Goal: Task Accomplishment & Management: Use online tool/utility

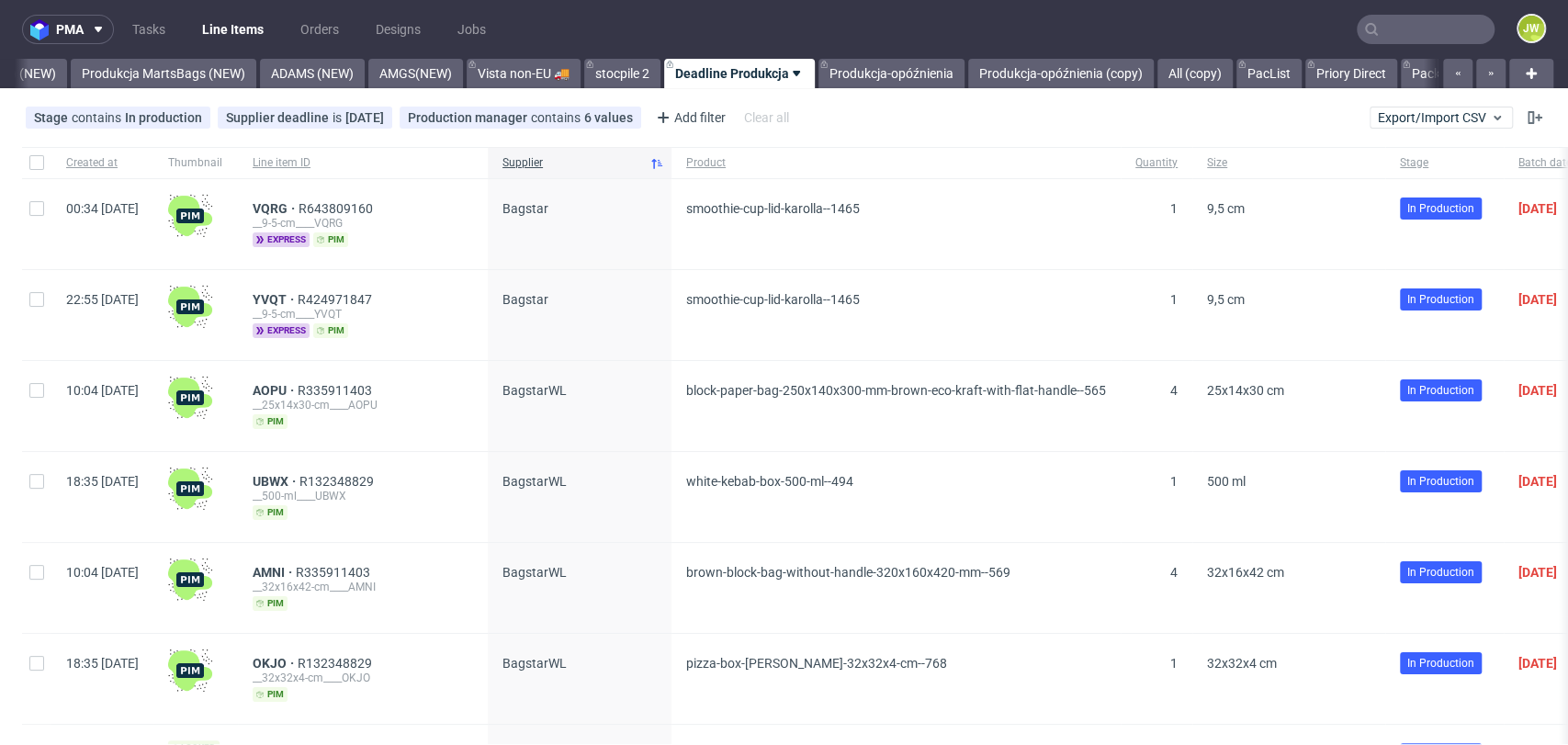
click at [1403, 25] on input "text" at bounding box center [1425, 29] width 137 height 29
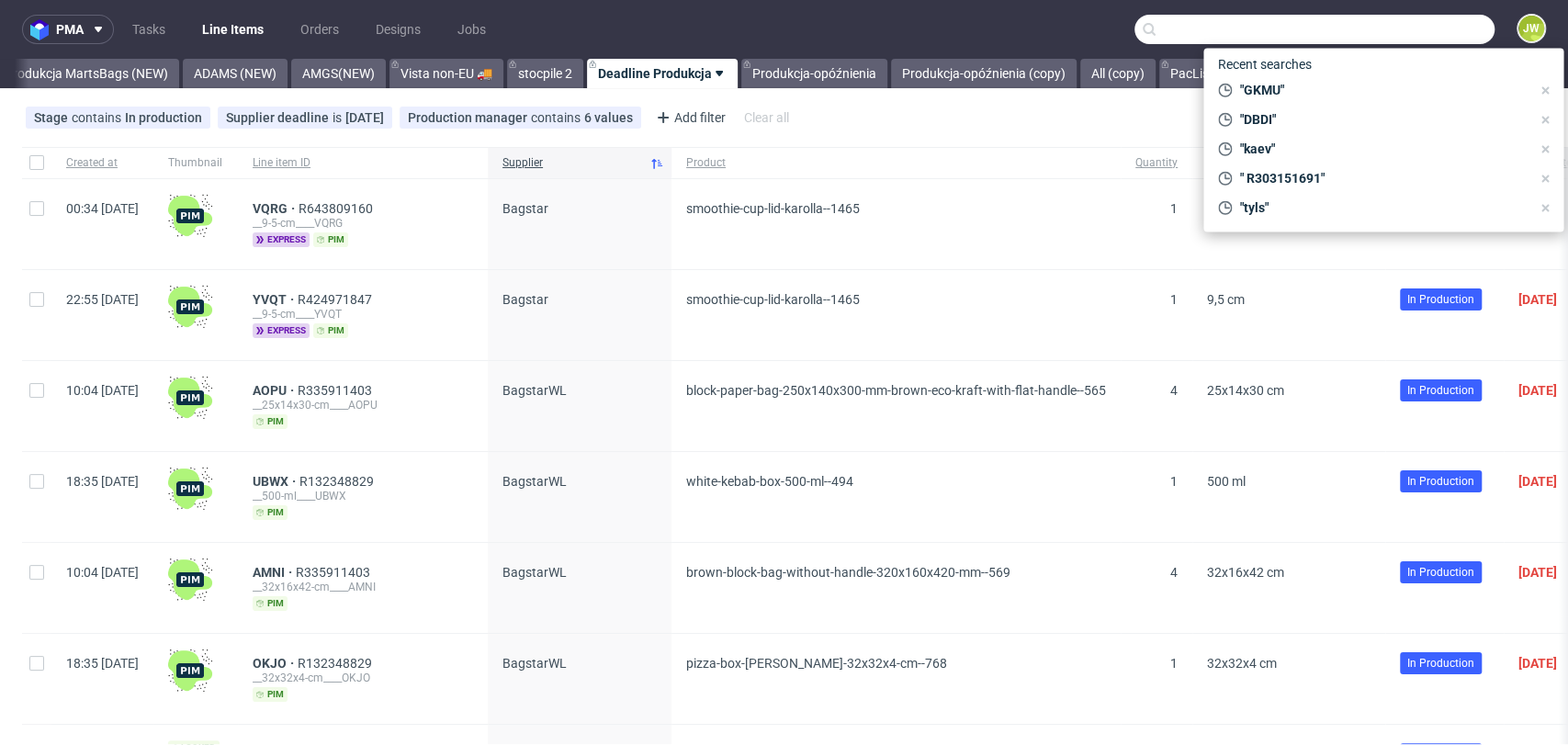
scroll to position [0, 4680]
paste input "Przepraszam ale omyłkowo zamówienie R855129564__XGCY zostało wczoraj wysłane na…"
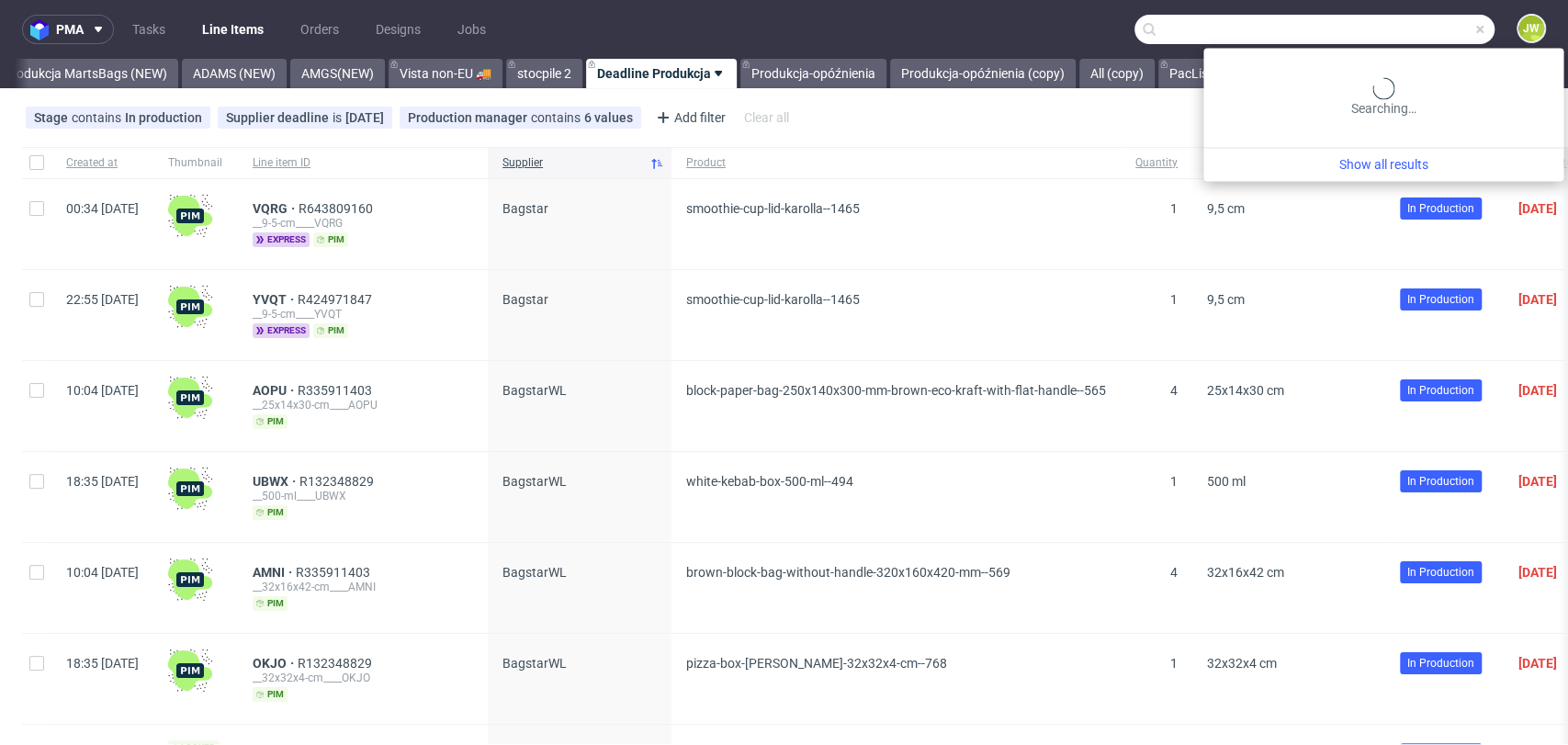
scroll to position [0, 1388]
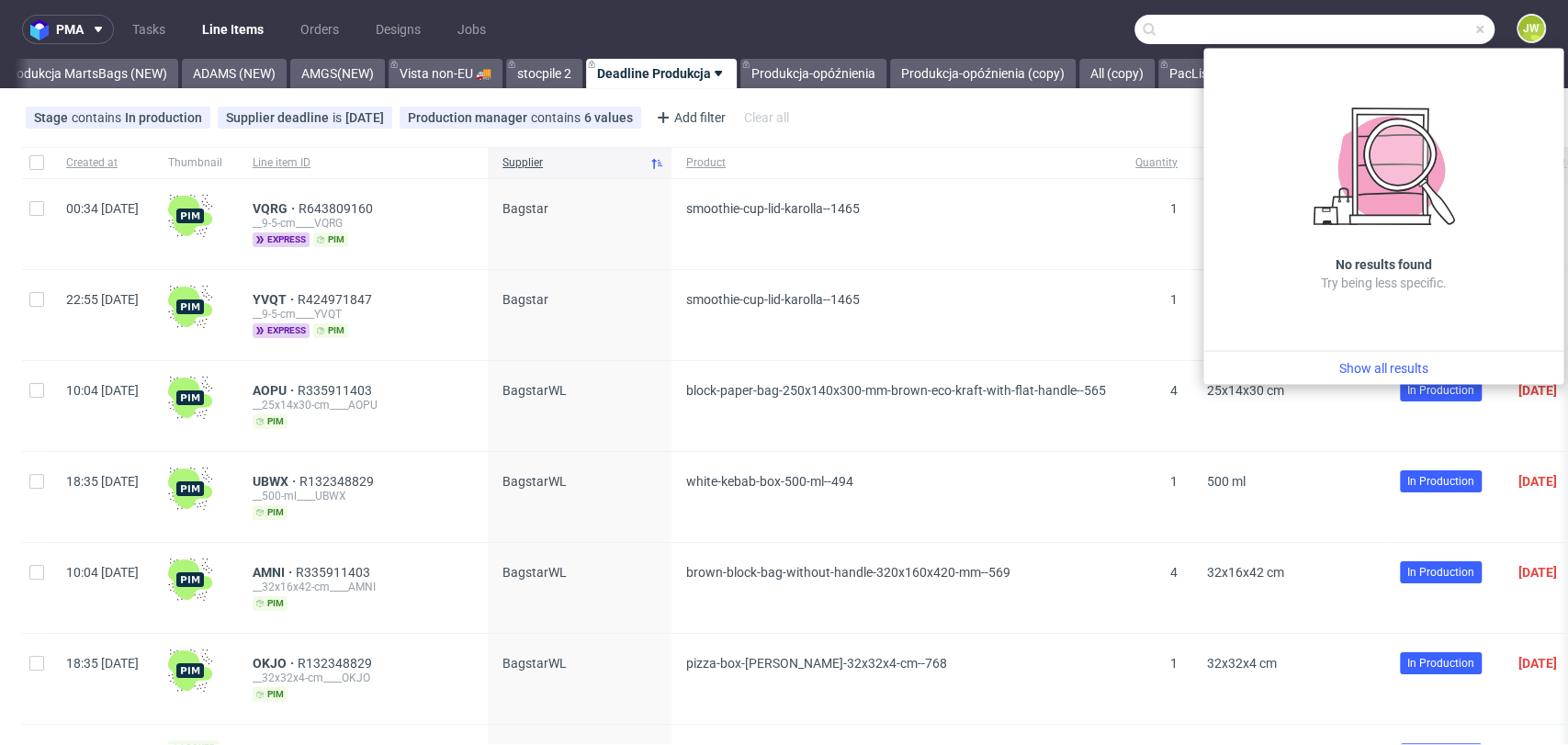
type input "Przepraszam ale omyłkowo zamówienie R855129564__XGCY zostało wczoraj wysłane na…"
click at [1410, 25] on span at bounding box center [1479, 28] width 15 height 15
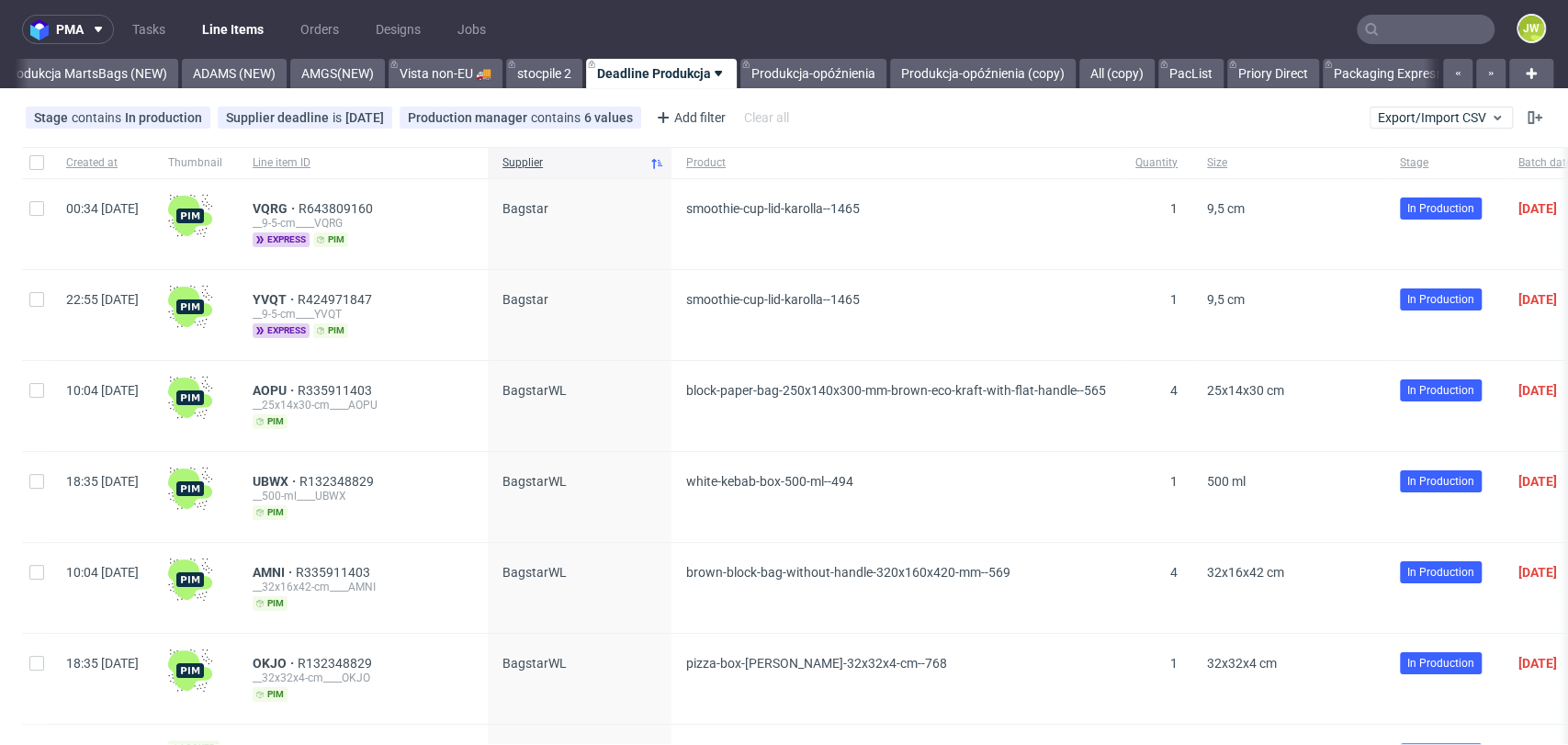
click at [1410, 25] on input "text" at bounding box center [1425, 29] width 137 height 29
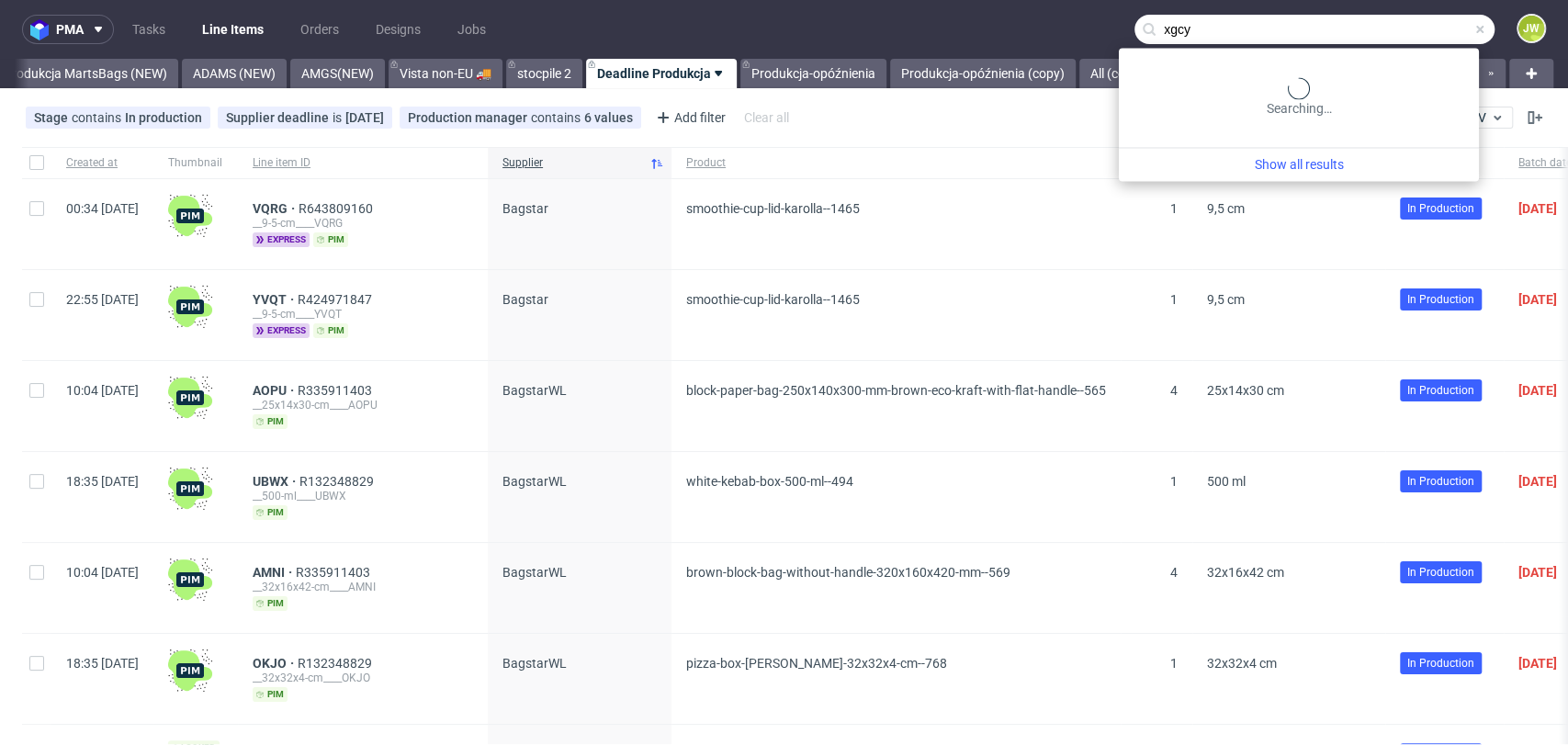
type input "xgcy"
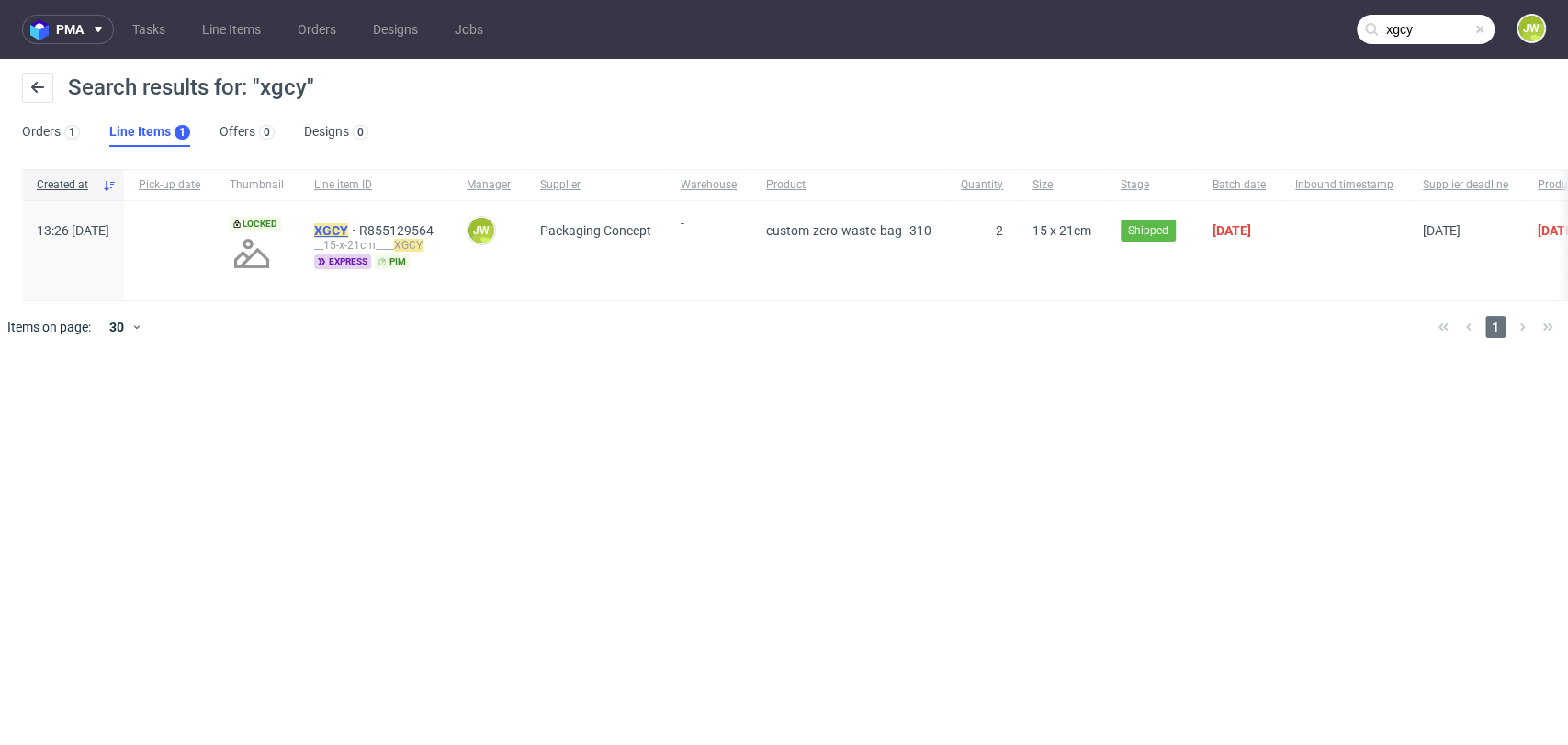
click at [348, 231] on mark "XGCY" at bounding box center [330, 230] width 34 height 15
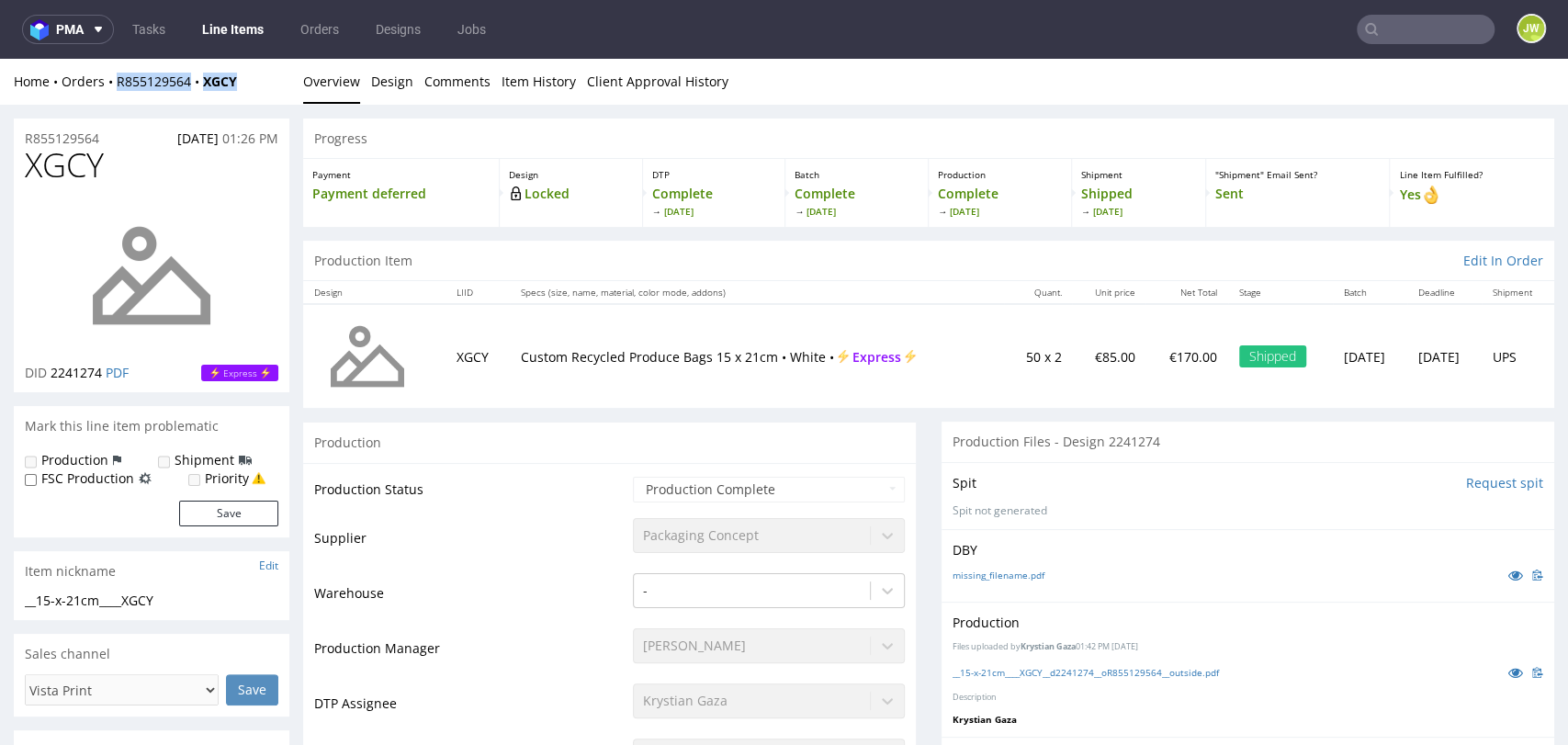
drag, startPoint x: 244, startPoint y: 89, endPoint x: 114, endPoint y: 92, distance: 130.0
click at [114, 92] on div "Home Orders R855129564 XGCY Overview Design Comments Item History Client Approv…" at bounding box center [784, 81] width 1568 height 46
copy div "R855129564 XGCY"
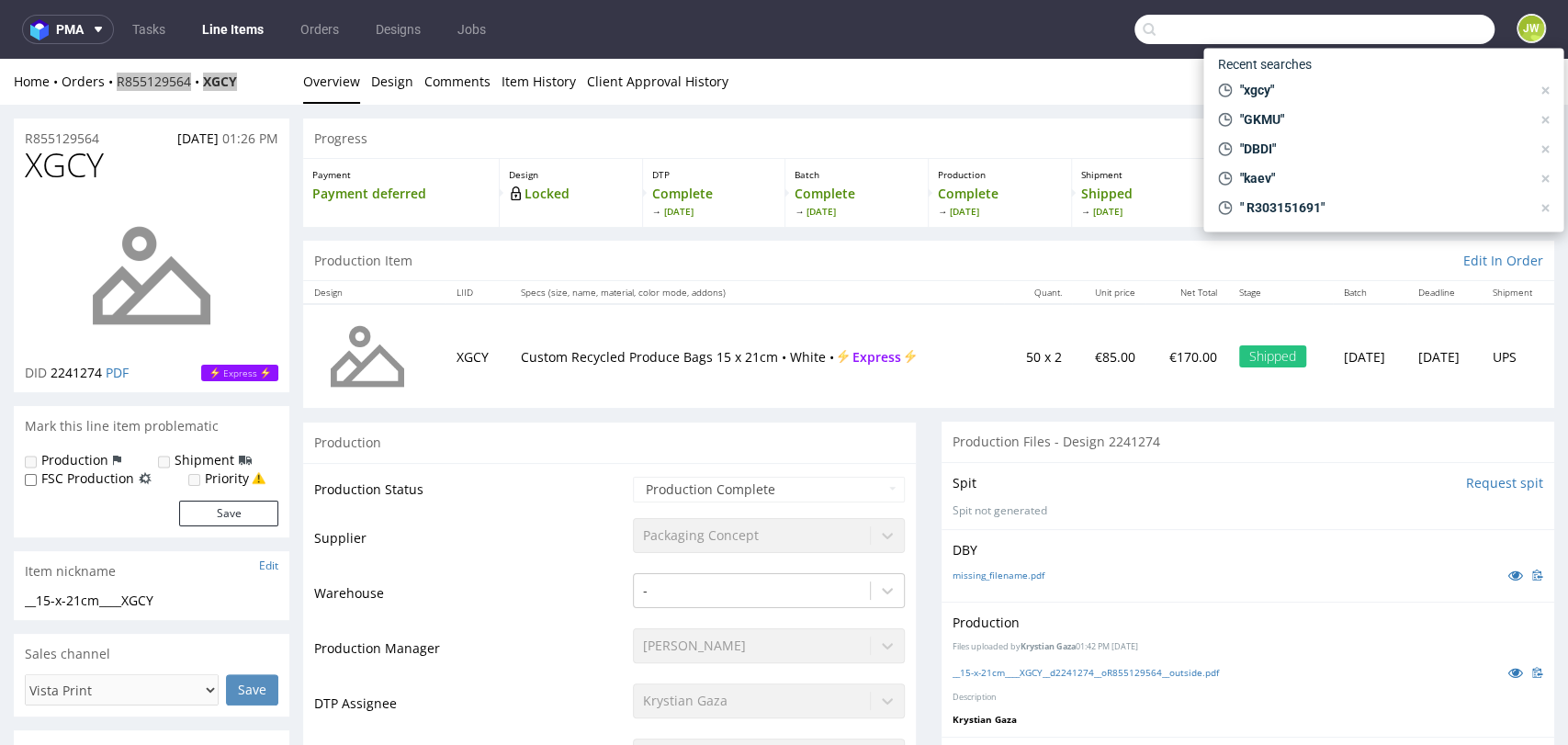
click at [1409, 28] on input "text" at bounding box center [1314, 29] width 360 height 29
paste input "VXCD"
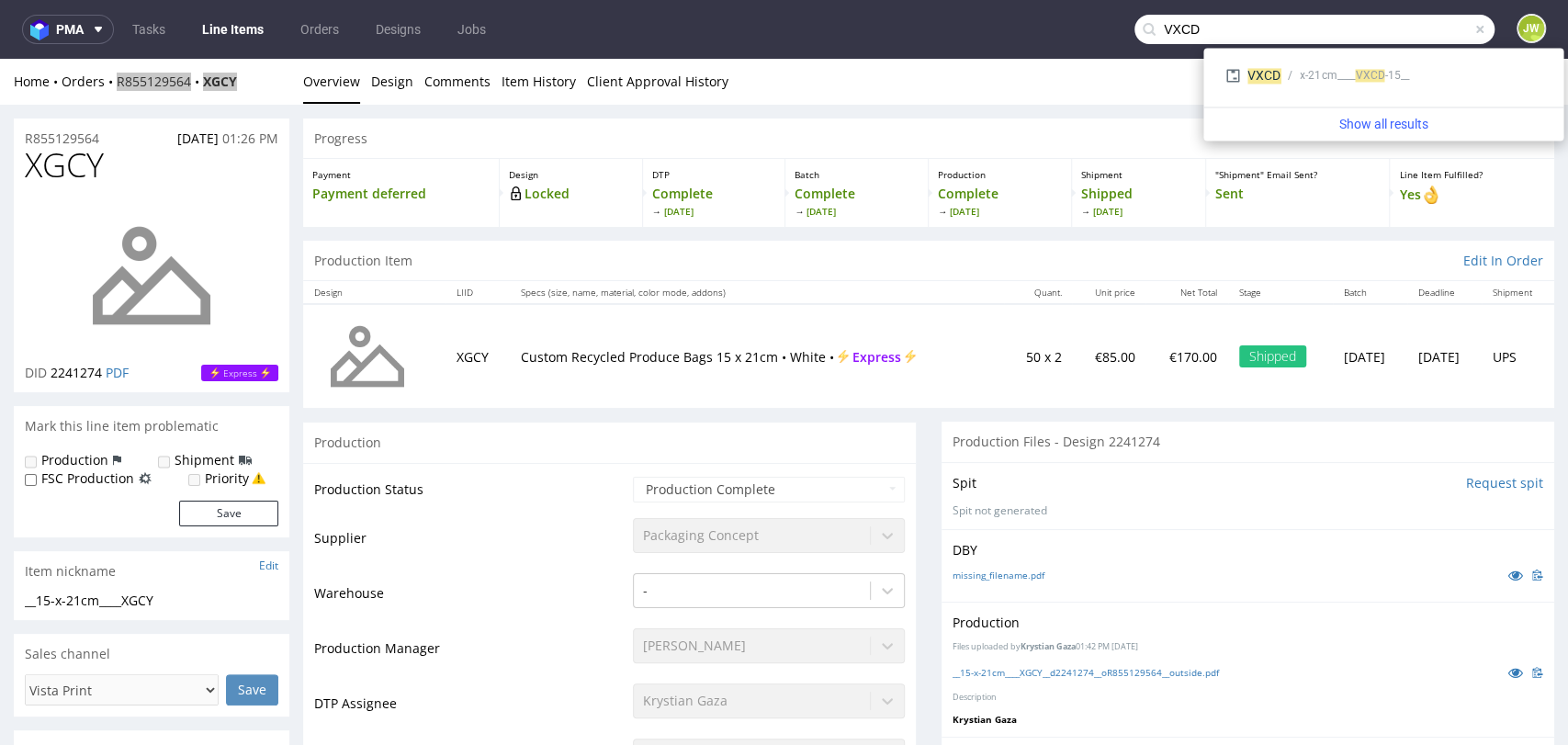
type input "VXCD"
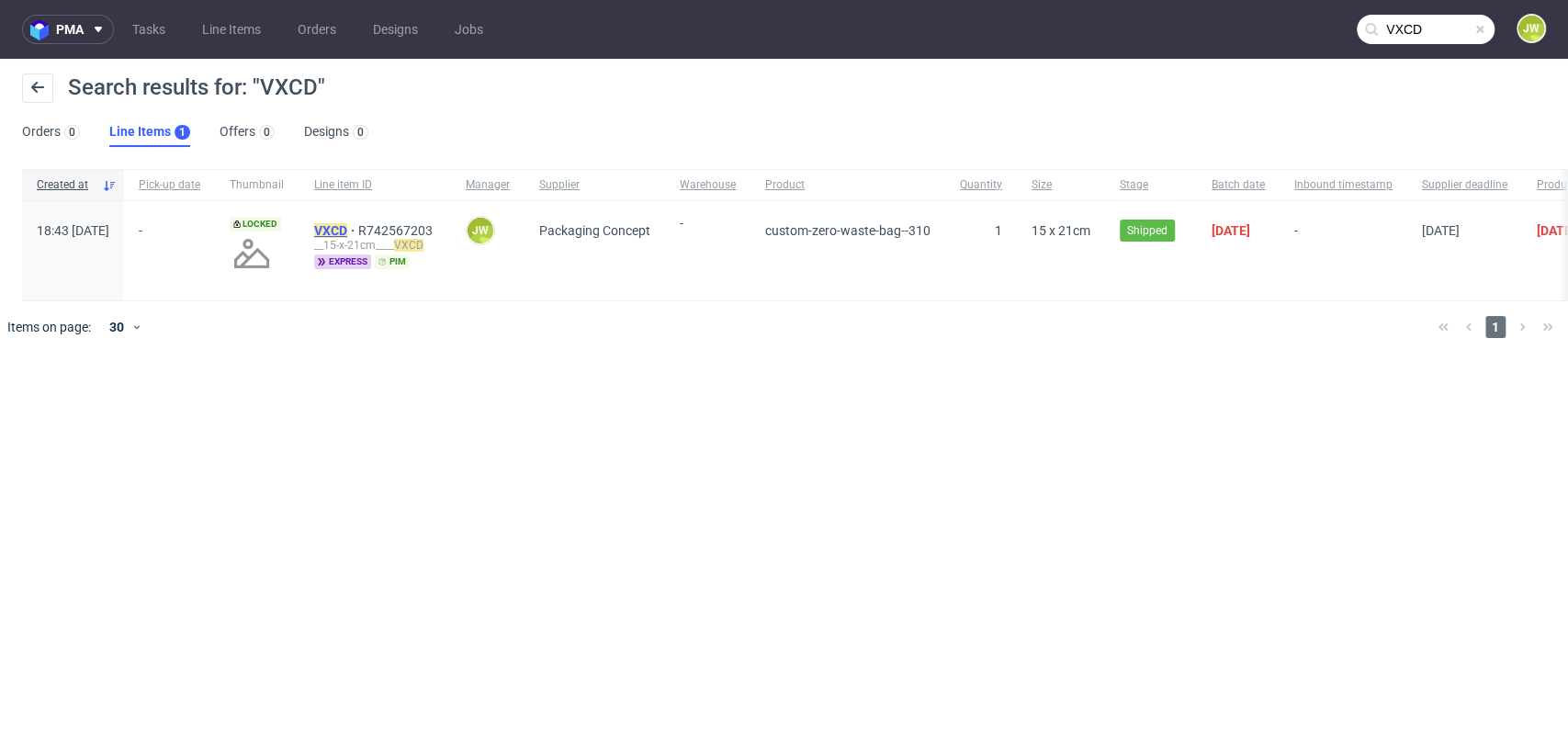
click at [347, 226] on mark "VXCD" at bounding box center [330, 230] width 33 height 15
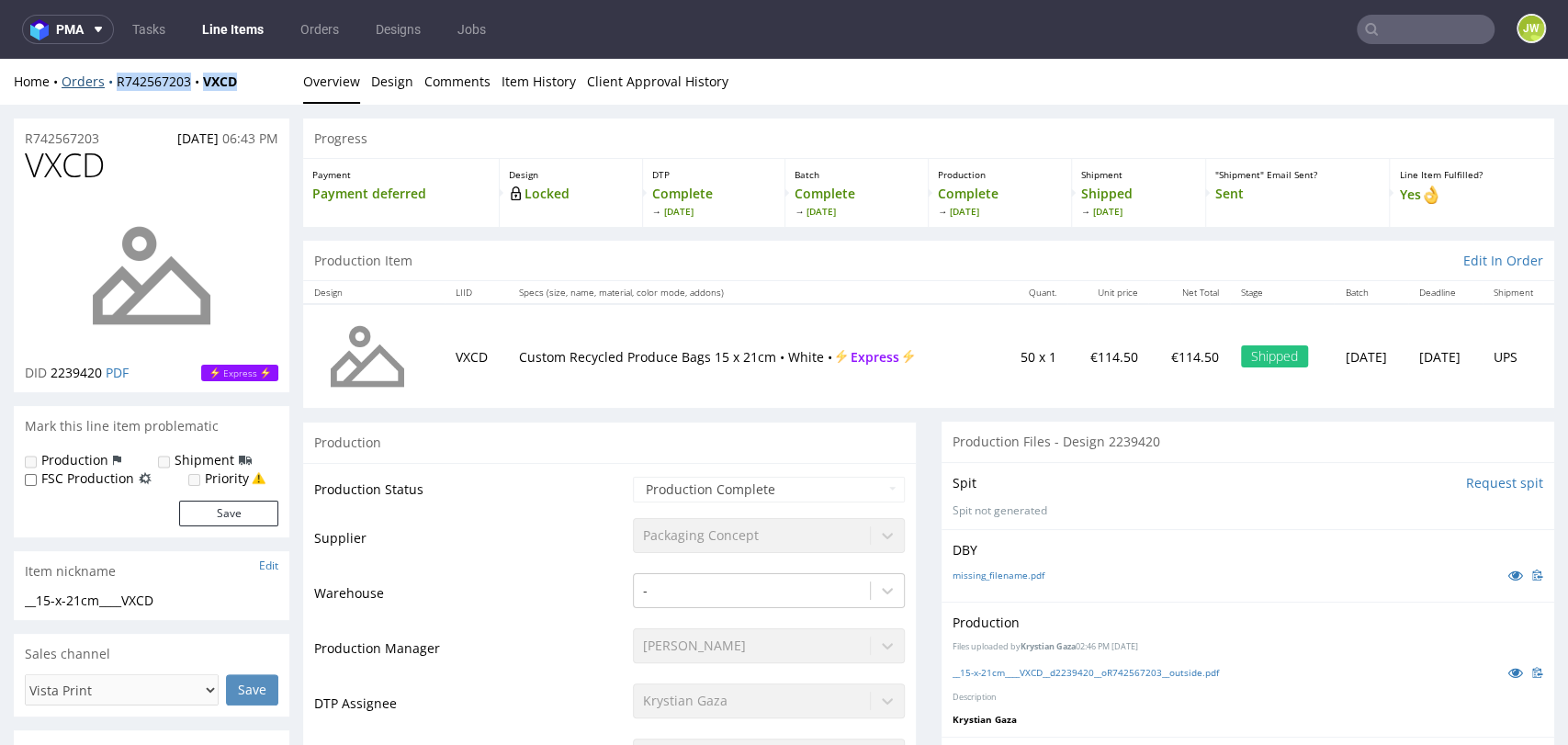
drag, startPoint x: 250, startPoint y: 84, endPoint x: 113, endPoint y: 88, distance: 137.1
click at [113, 88] on div "Home Orders R742567203 VXCD" at bounding box center [151, 81] width 276 height 19
copy div "R742567203 VXCD"
click at [238, 36] on link "Line Items" at bounding box center [232, 29] width 83 height 29
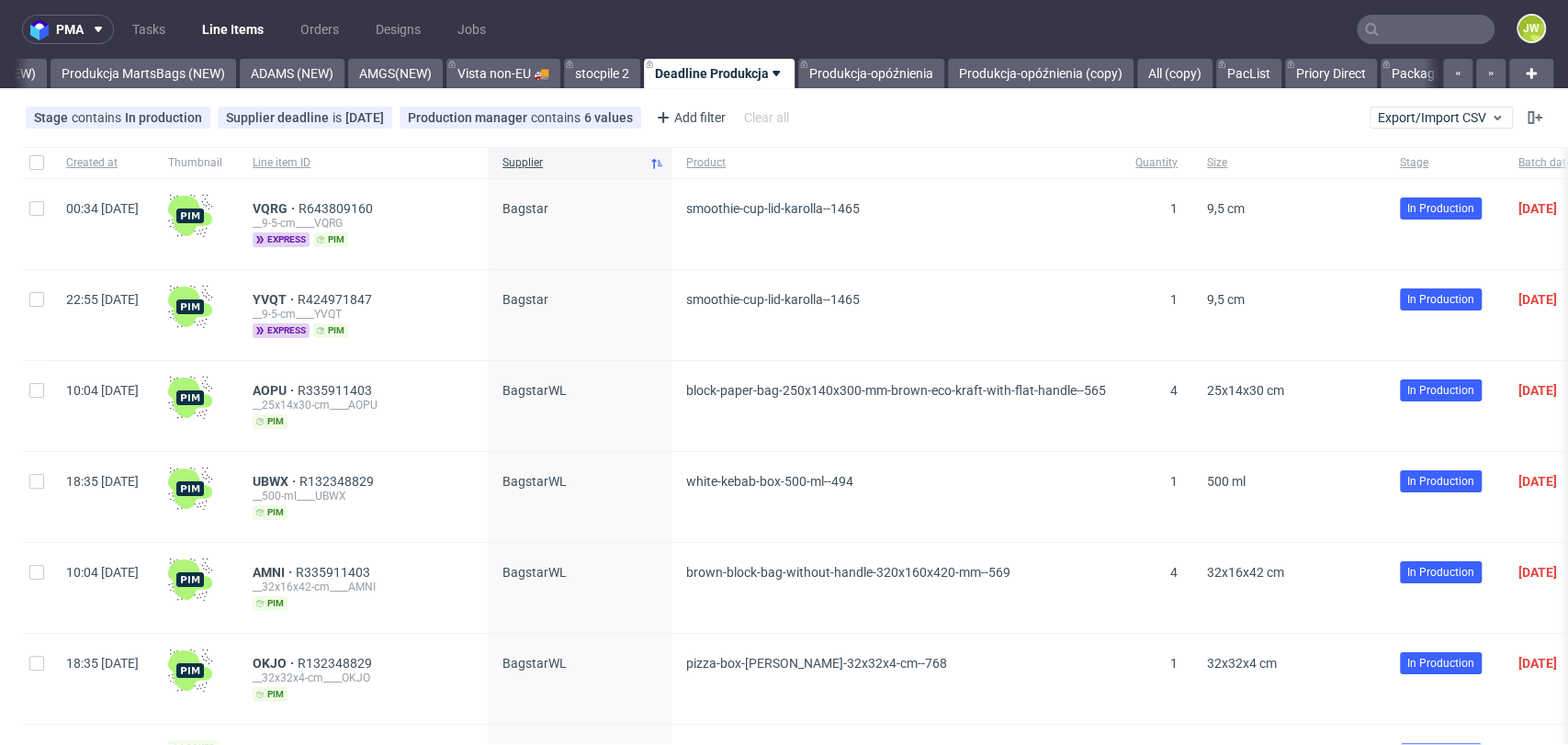
scroll to position [0, 4680]
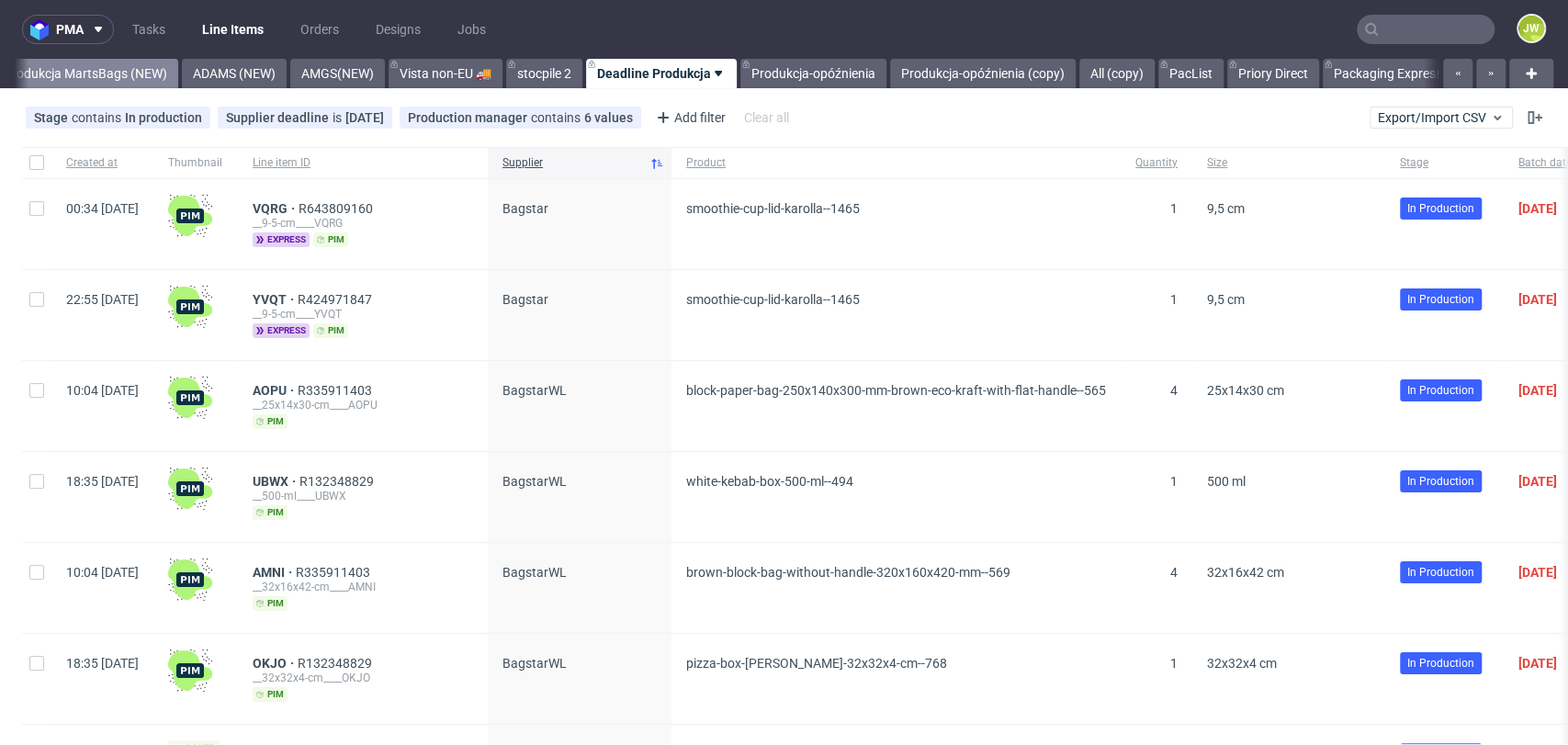
click at [80, 77] on link "Produkcja MartsBags (NEW)" at bounding box center [85, 74] width 185 height 29
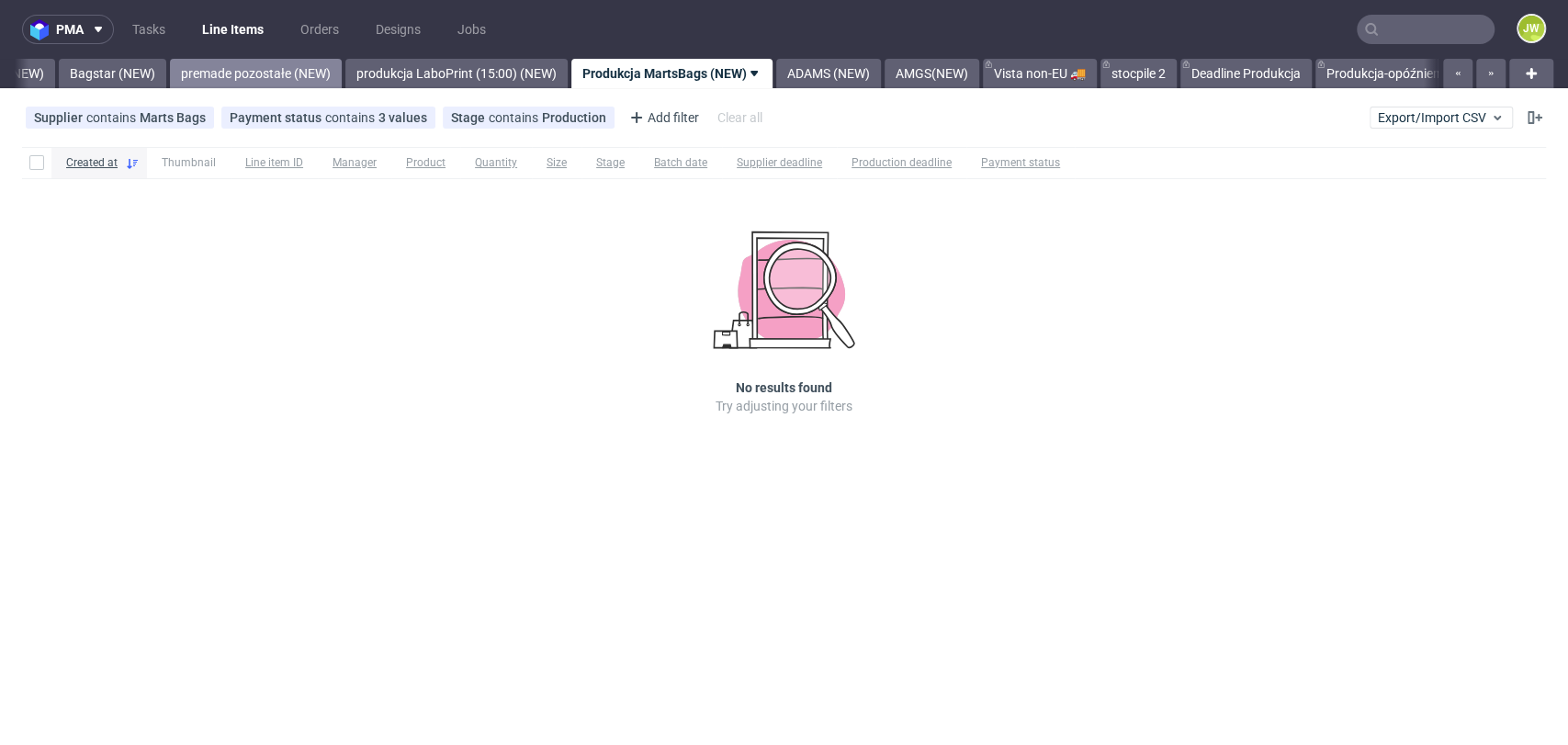
scroll to position [0, 4101]
click at [143, 75] on link "Bagstar (NEW)" at bounding box center [114, 74] width 108 height 29
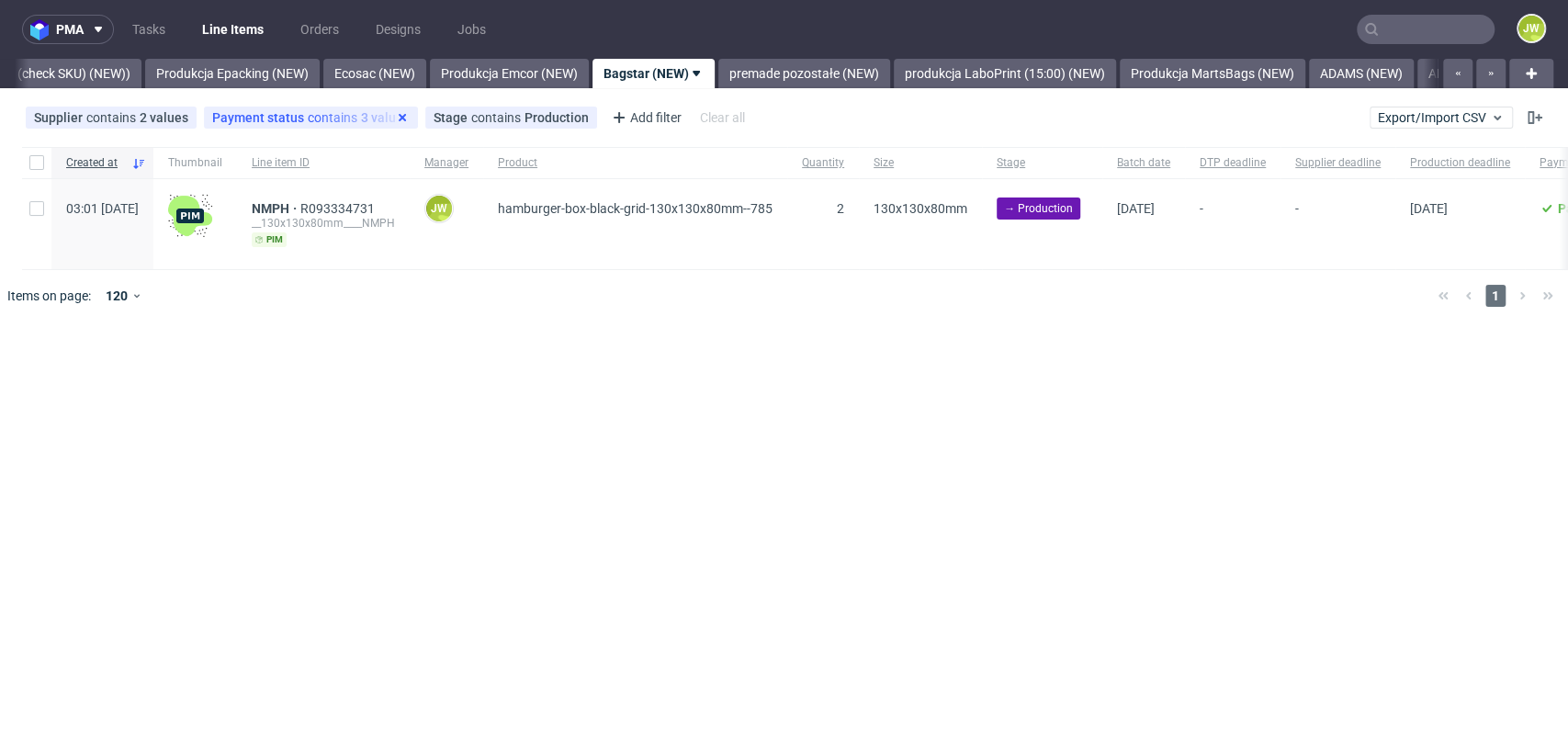
scroll to position [0, 3551]
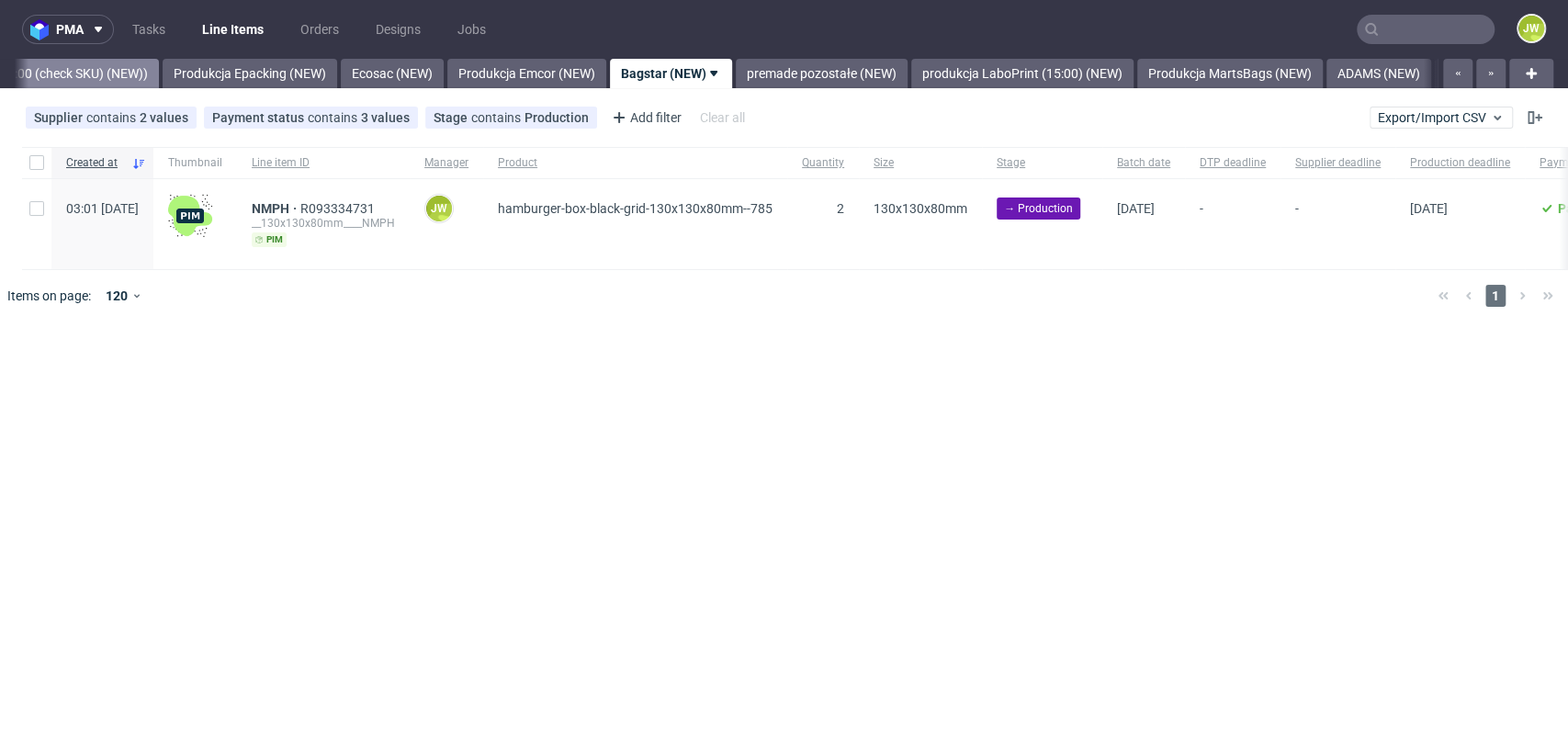
click at [103, 72] on link "Produkcja Unipack około 15:00 (check SKU) (NEW))" at bounding box center [2, 74] width 314 height 29
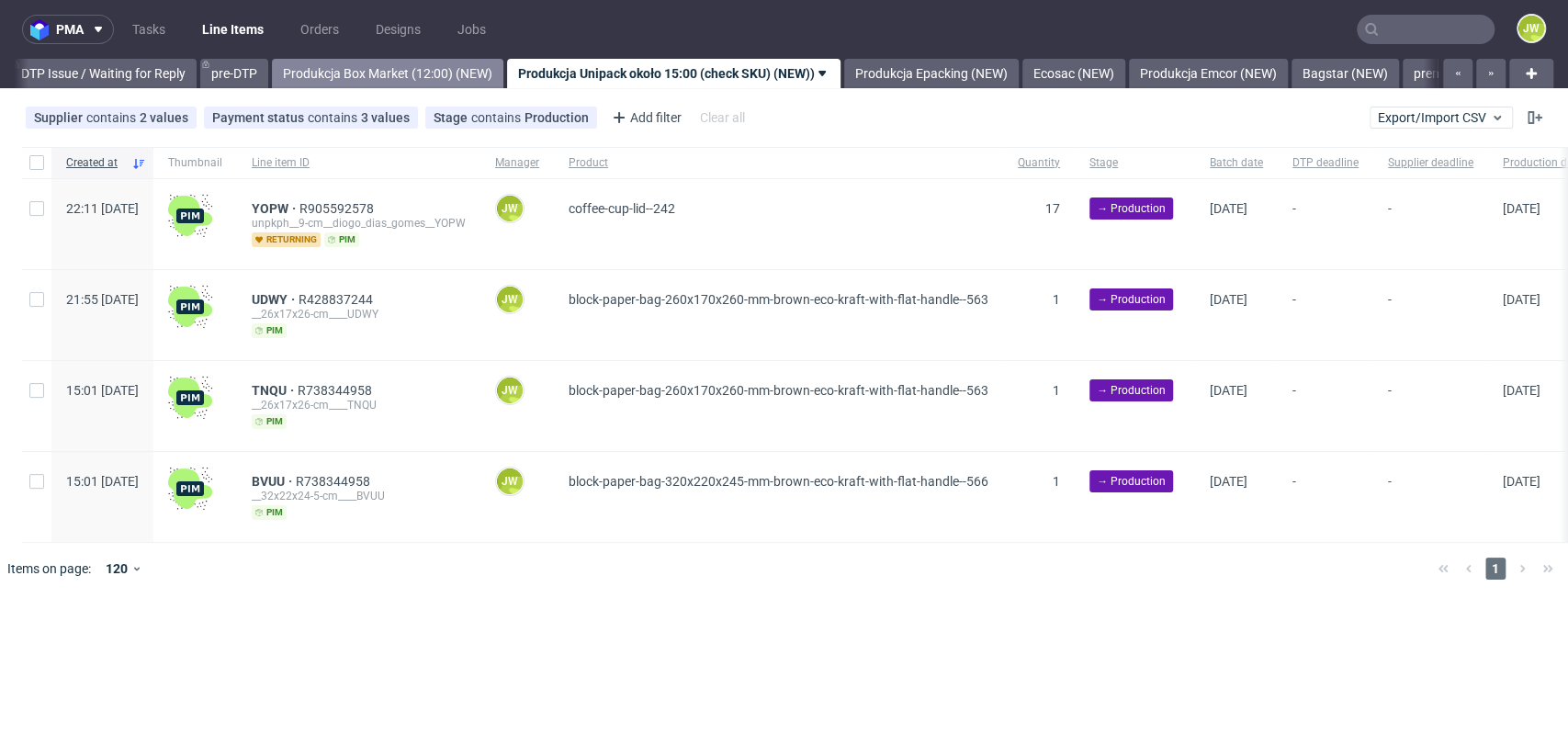
click at [463, 79] on link "Produkcja Box Market (12:00) (NEW)" at bounding box center [387, 74] width 231 height 29
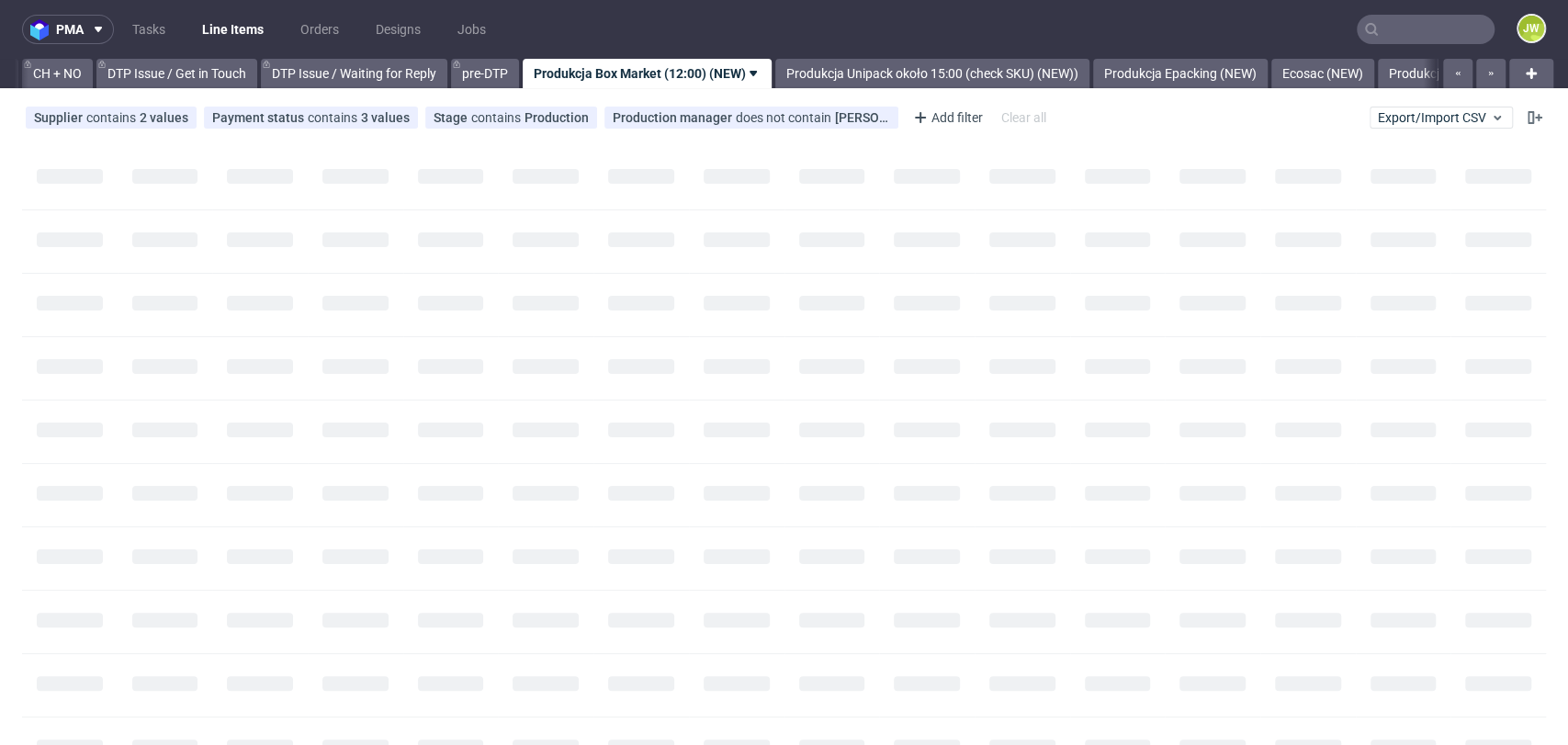
scroll to position [0, 2610]
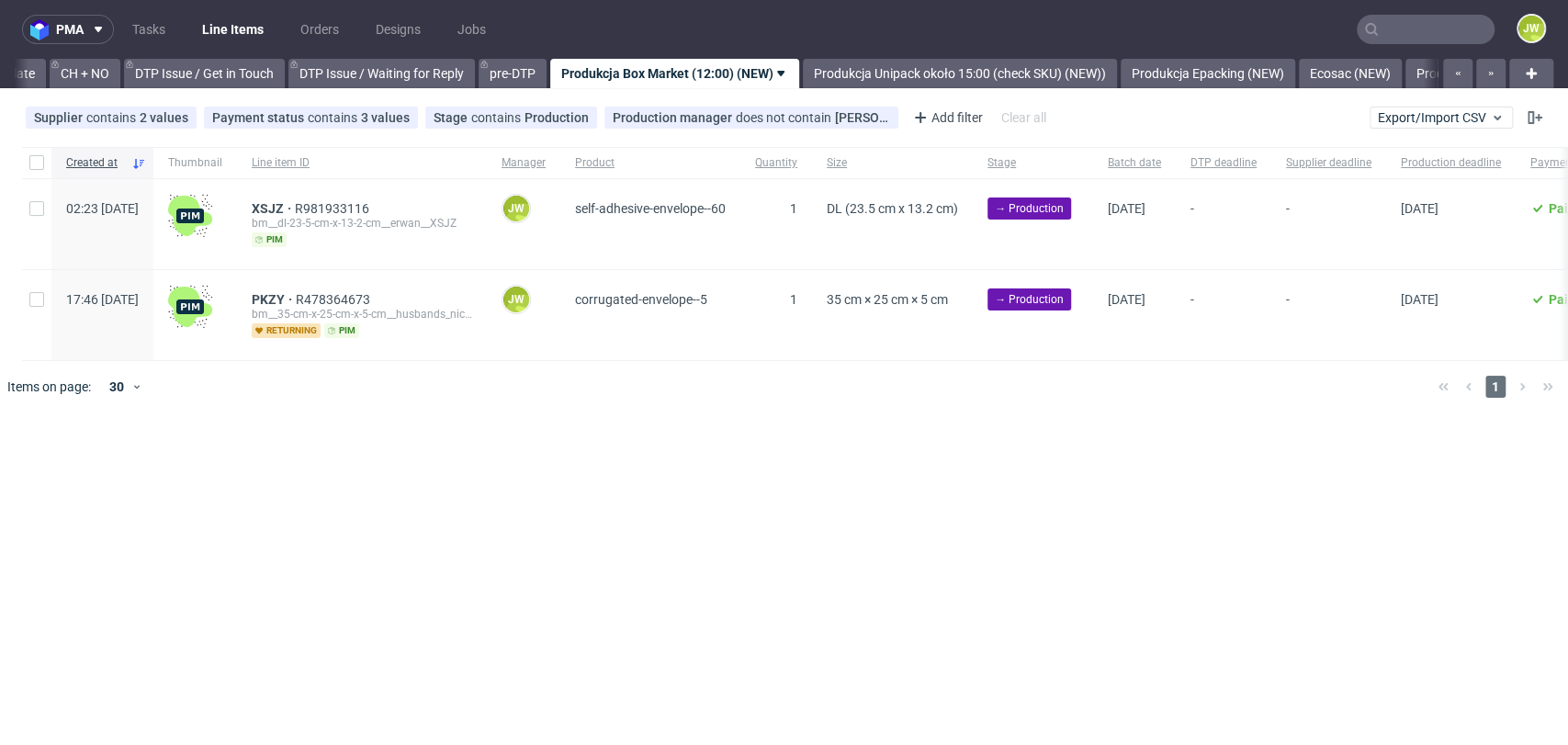
click at [558, 483] on div "pma Tasks Line Items Orders Designs Jobs JW All DTP Late Shipped Shipments DTP …" at bounding box center [784, 372] width 1568 height 745
click at [598, 469] on div "pma Tasks Line Items Orders Designs Jobs JW All DTP Late Shipped Shipments DTP …" at bounding box center [784, 372] width 1568 height 745
drag, startPoint x: 1468, startPoint y: 114, endPoint x: 1405, endPoint y: 127, distance: 64.3
click at [1410, 113] on span "Export/Import CSV" at bounding box center [1441, 117] width 126 height 15
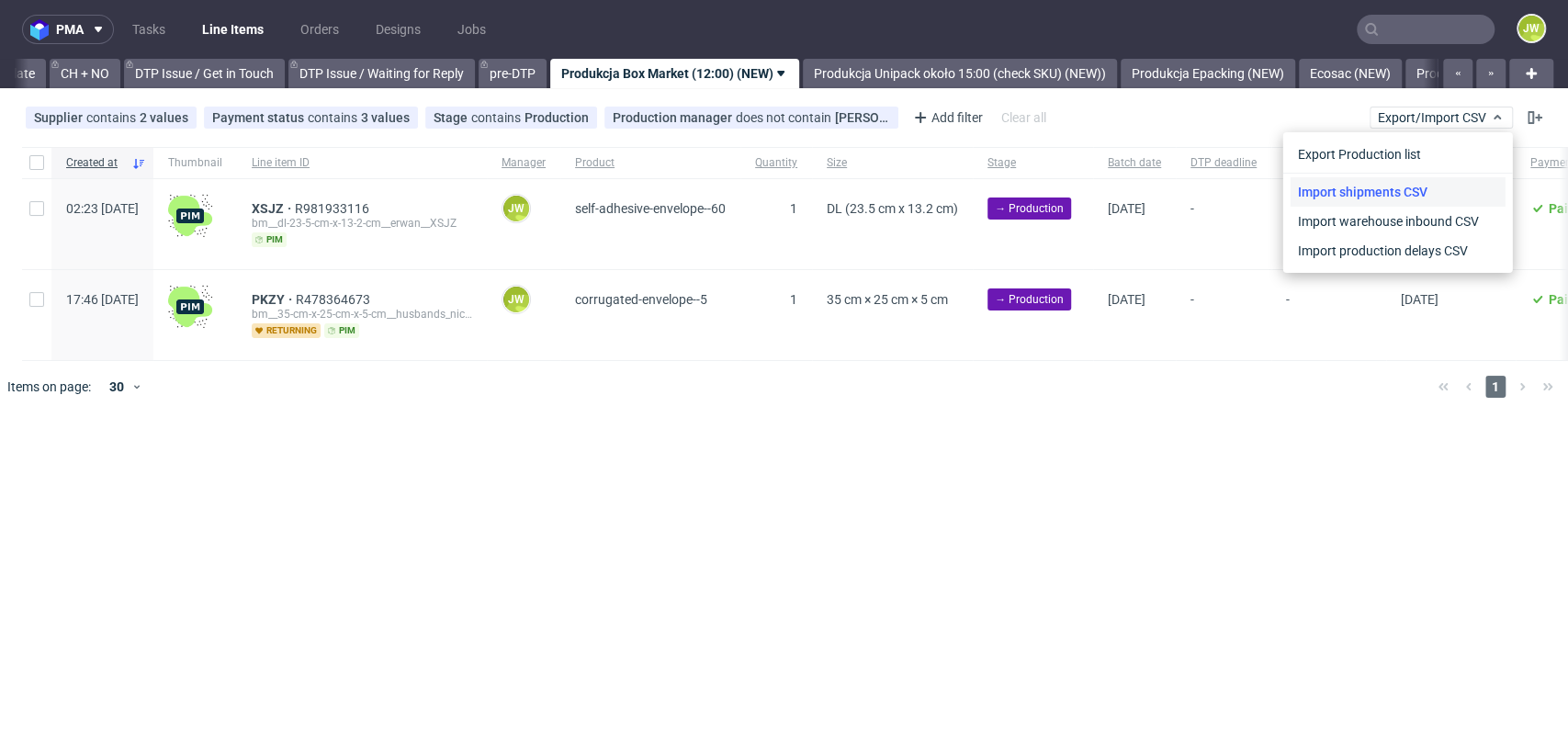
click at [1312, 191] on link "Import shipments CSV" at bounding box center [1397, 192] width 215 height 29
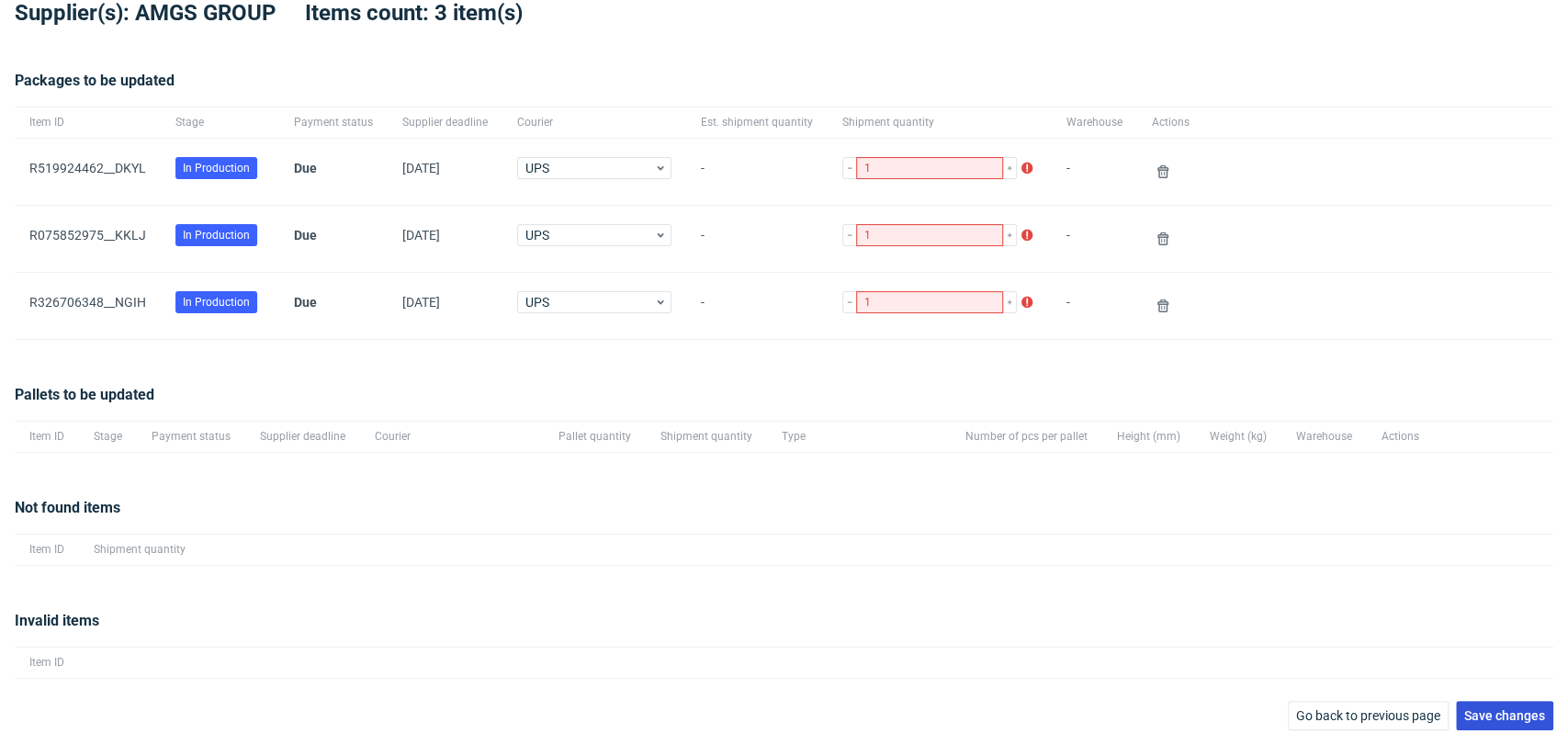
click at [1410, 637] on button "Save changes" at bounding box center [1504, 716] width 97 height 29
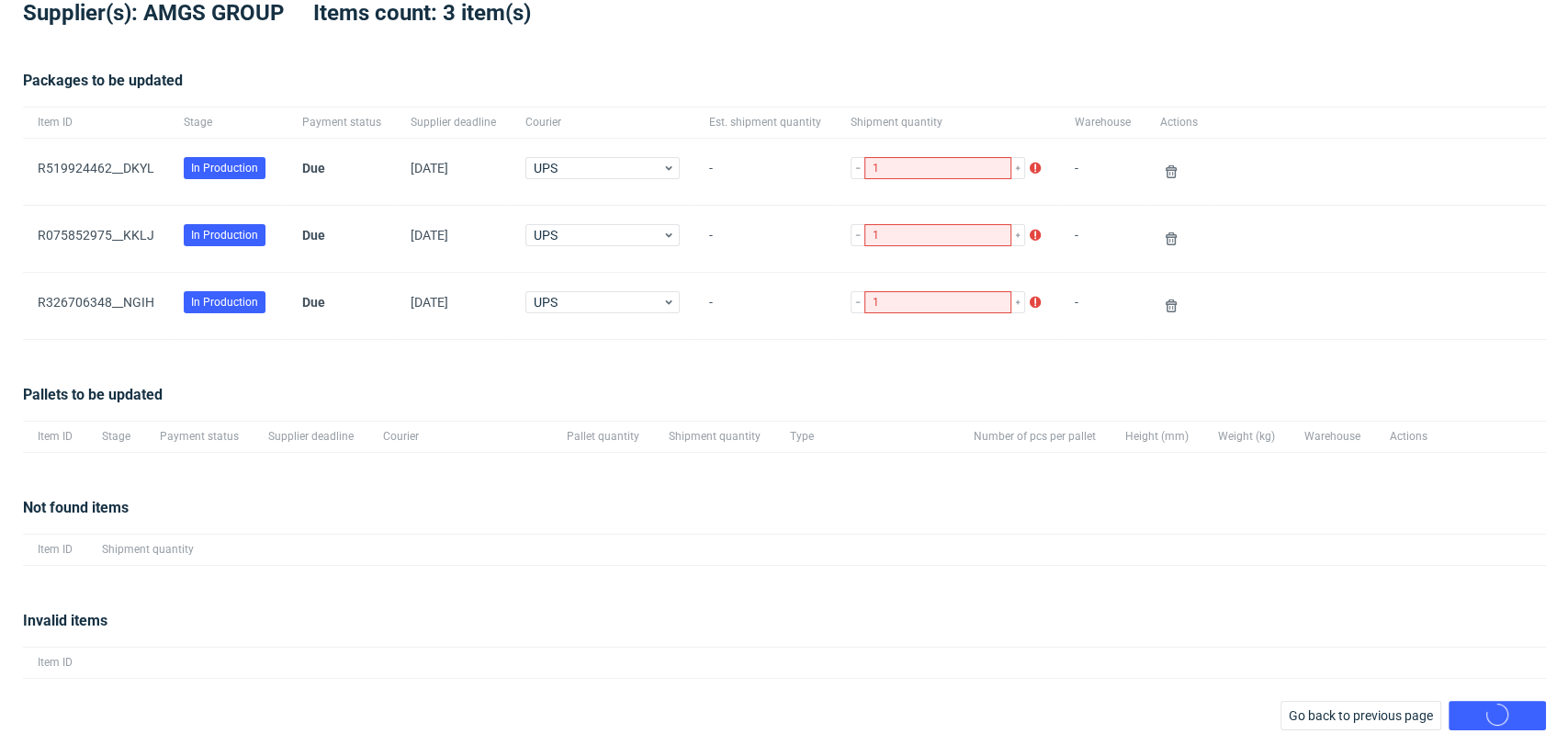
scroll to position [88, 0]
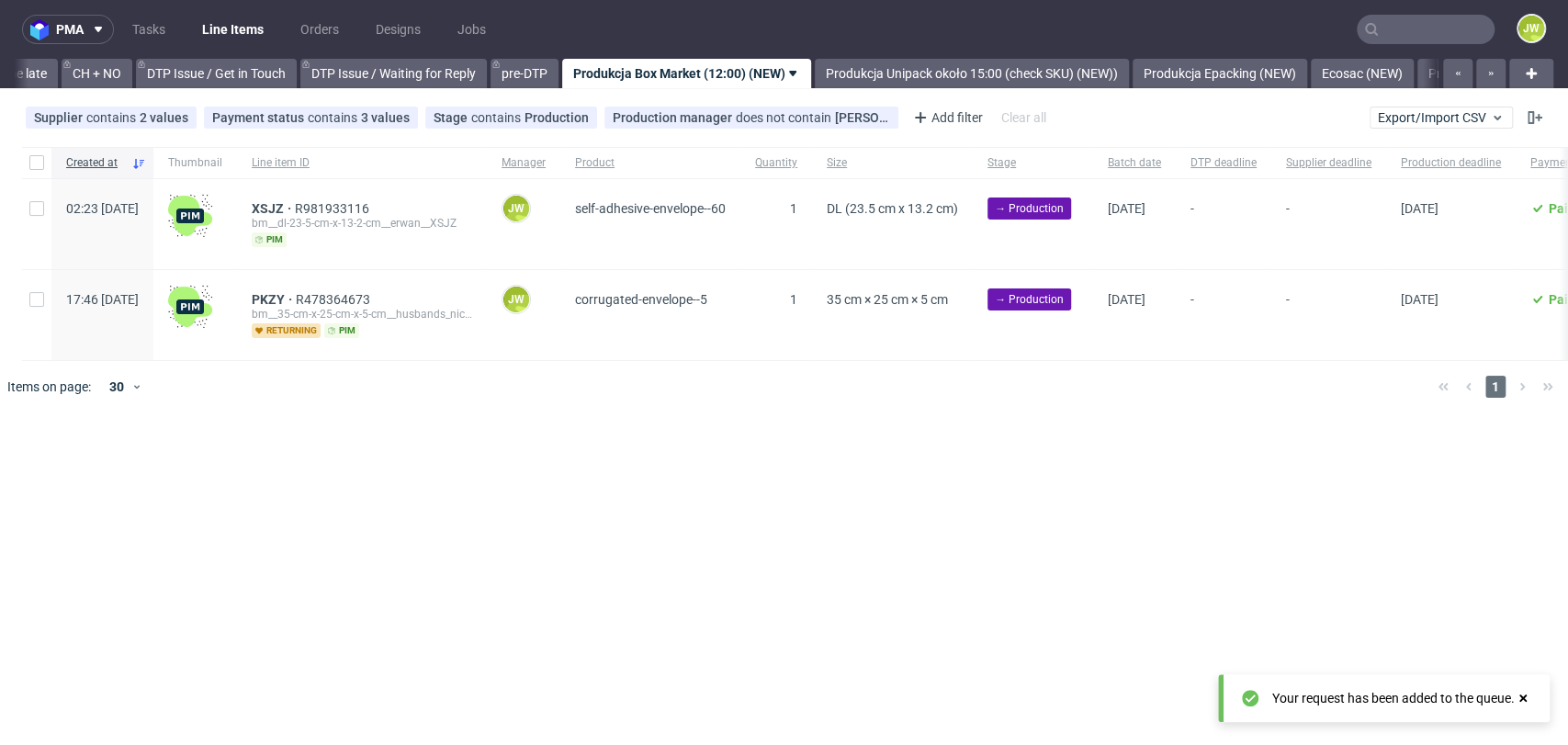
scroll to position [0, 2610]
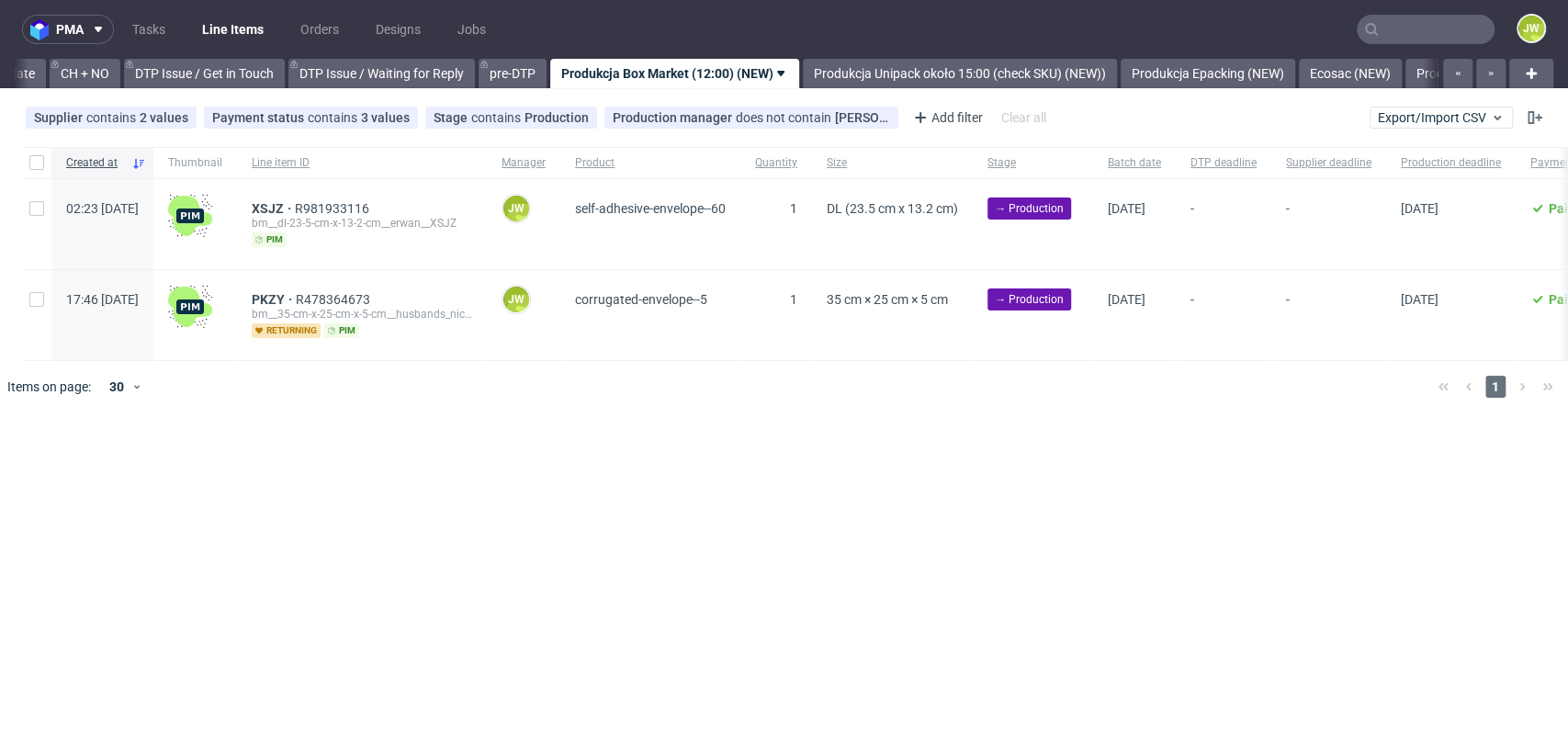
click at [687, 485] on div "pma Tasks Line Items Orders Designs Jobs JW All DTP Late Shipped Shipments DTP …" at bounding box center [784, 372] width 1568 height 745
click at [447, 579] on div "pma Tasks Line Items Orders Designs Jobs JW All DTP Late Shipped Shipments DTP …" at bounding box center [784, 372] width 1568 height 745
click at [1410, 142] on div "Created at Thumbnail Line item ID Manager Product Quantity Size Stage Batch dat…" at bounding box center [784, 279] width 1568 height 280
click at [1410, 121] on span "Export/Import CSV" at bounding box center [1441, 117] width 126 height 15
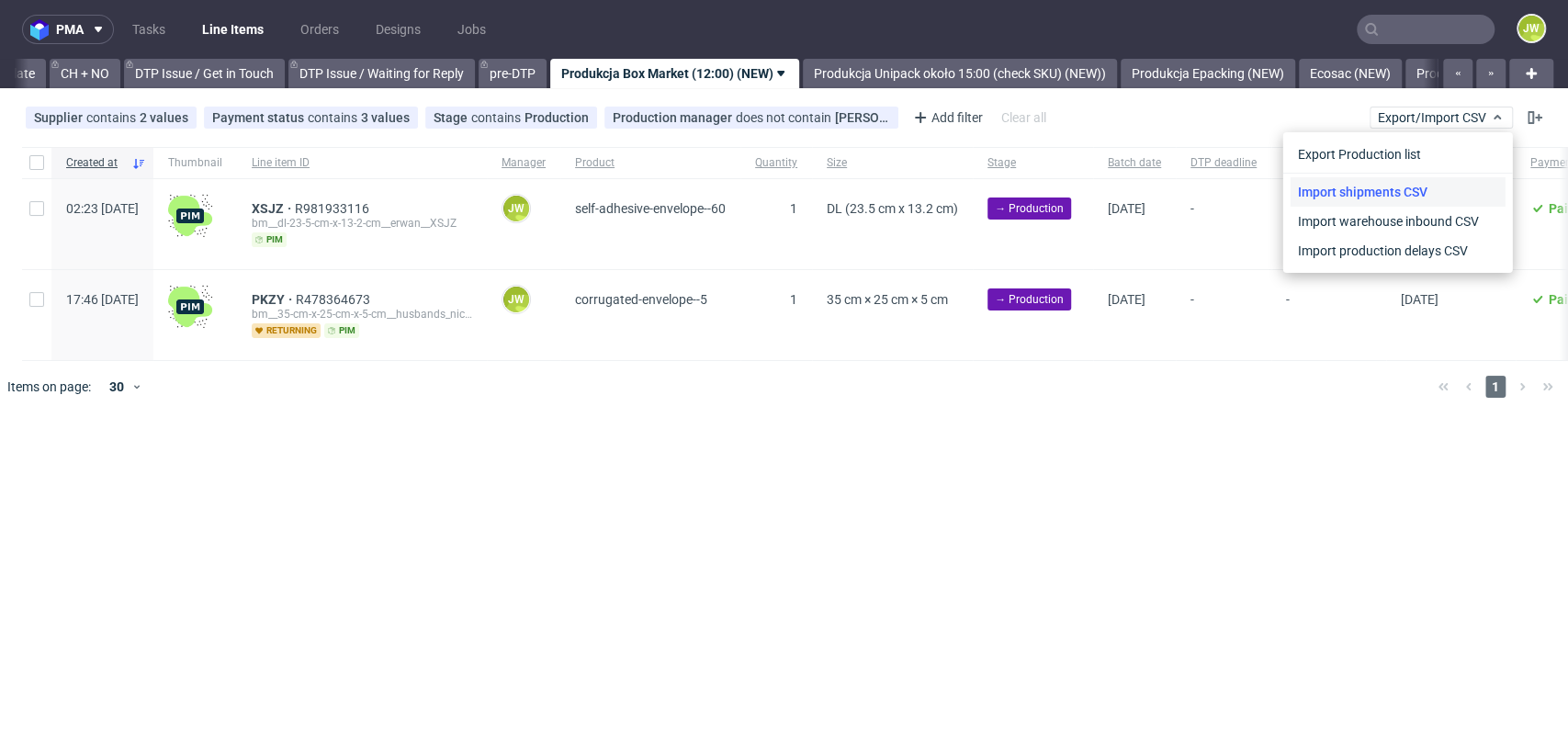
click at [1385, 193] on link "Import shipments CSV" at bounding box center [1397, 192] width 215 height 29
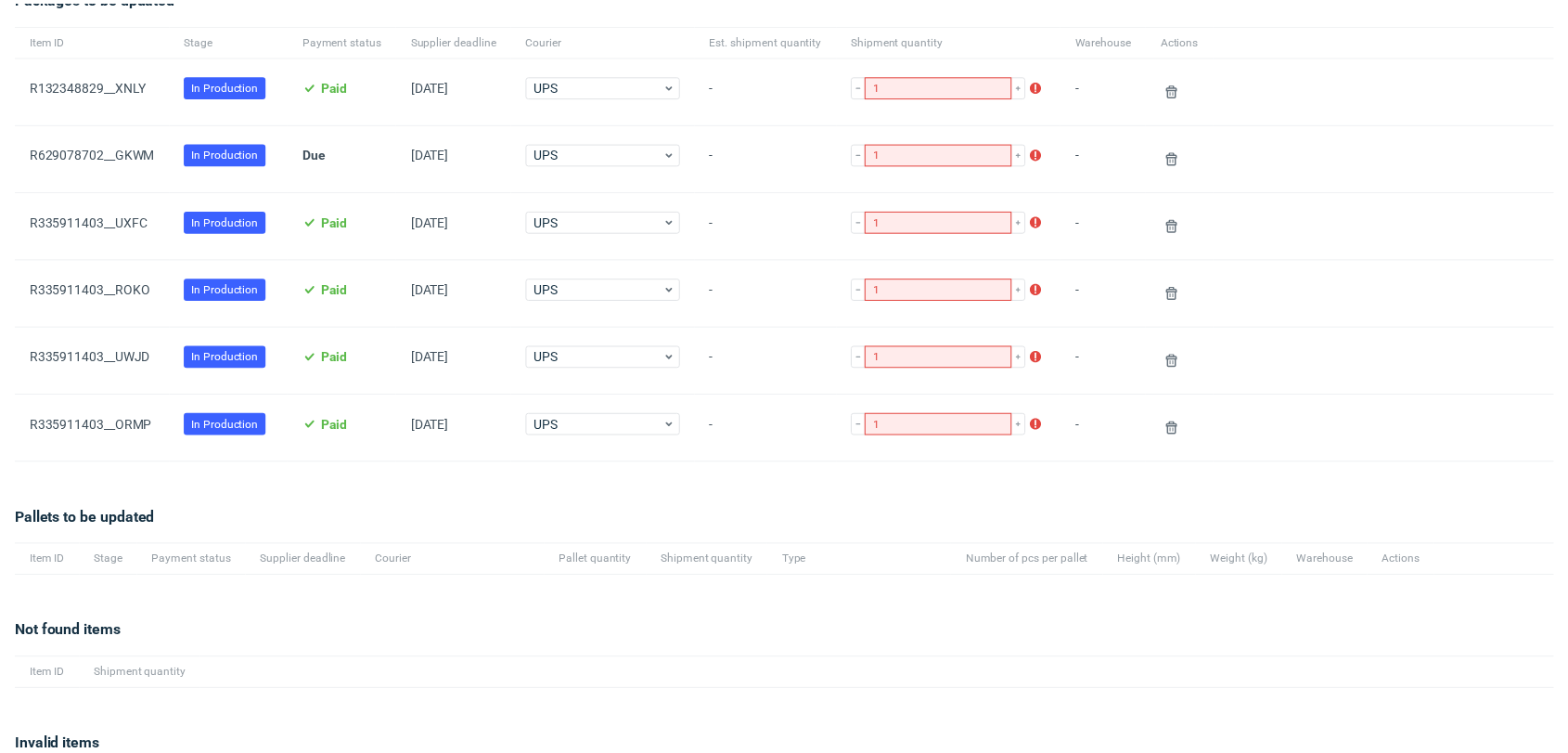
scroll to position [299, 0]
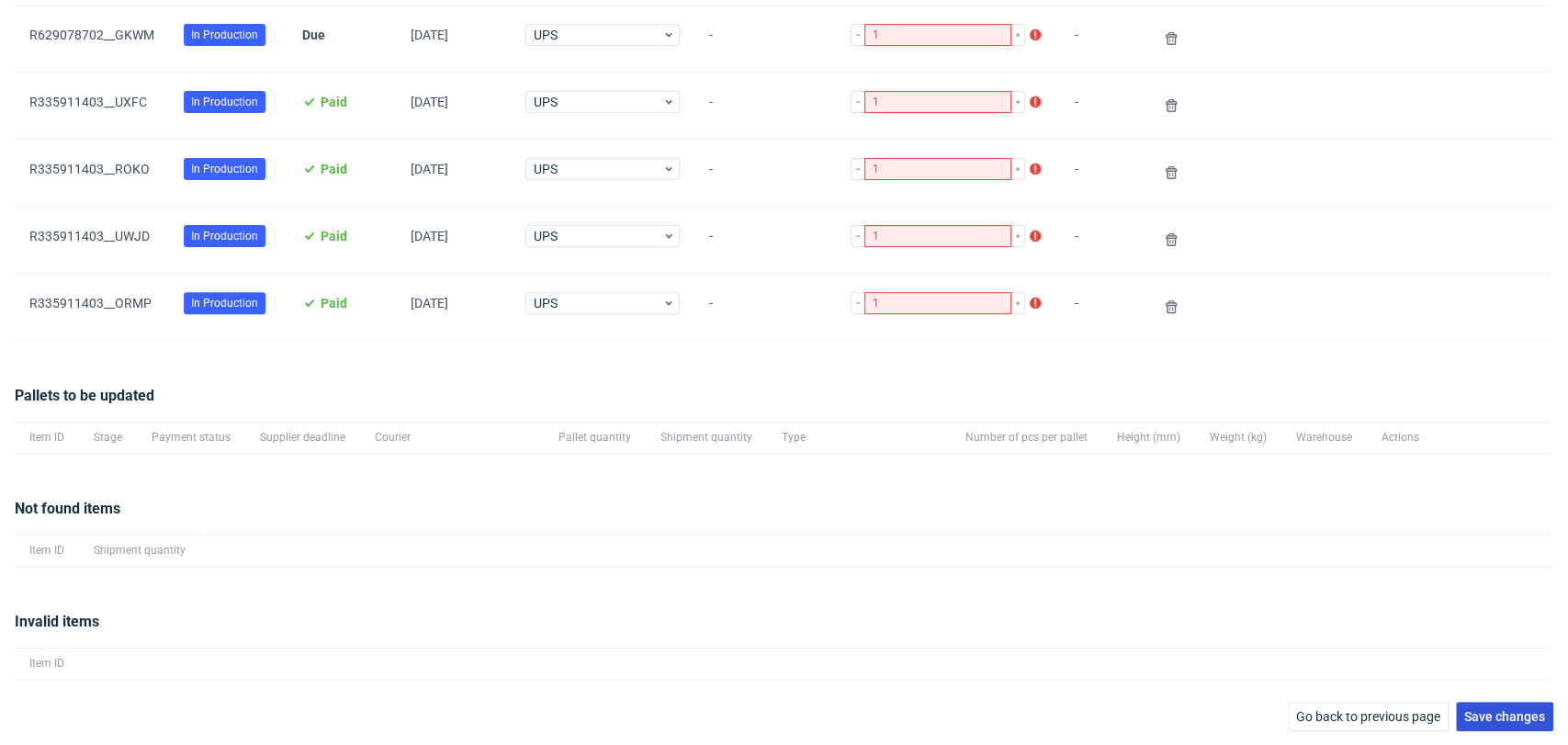
click at [1410, 637] on span "Save changes" at bounding box center [1504, 716] width 80 height 13
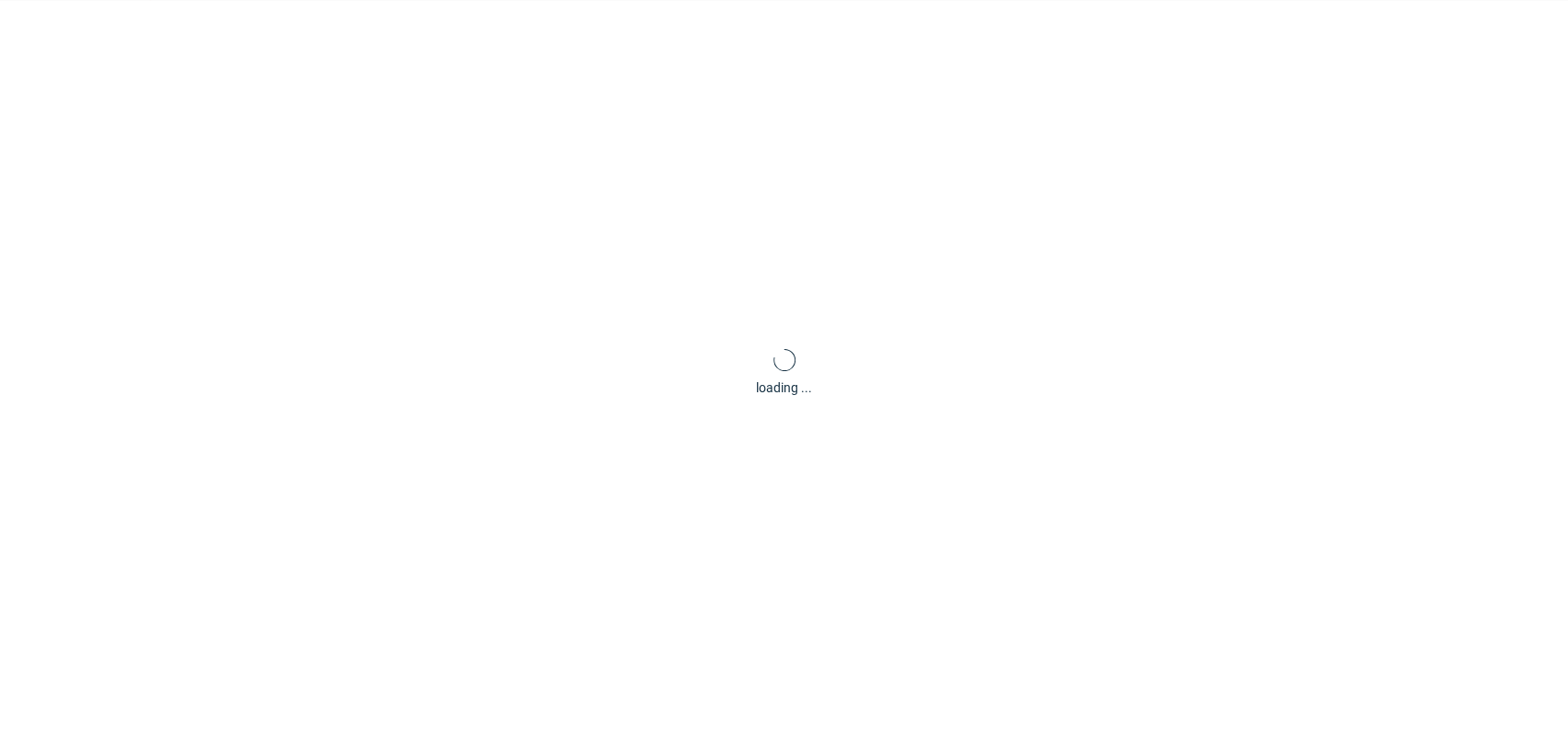
scroll to position [88, 0]
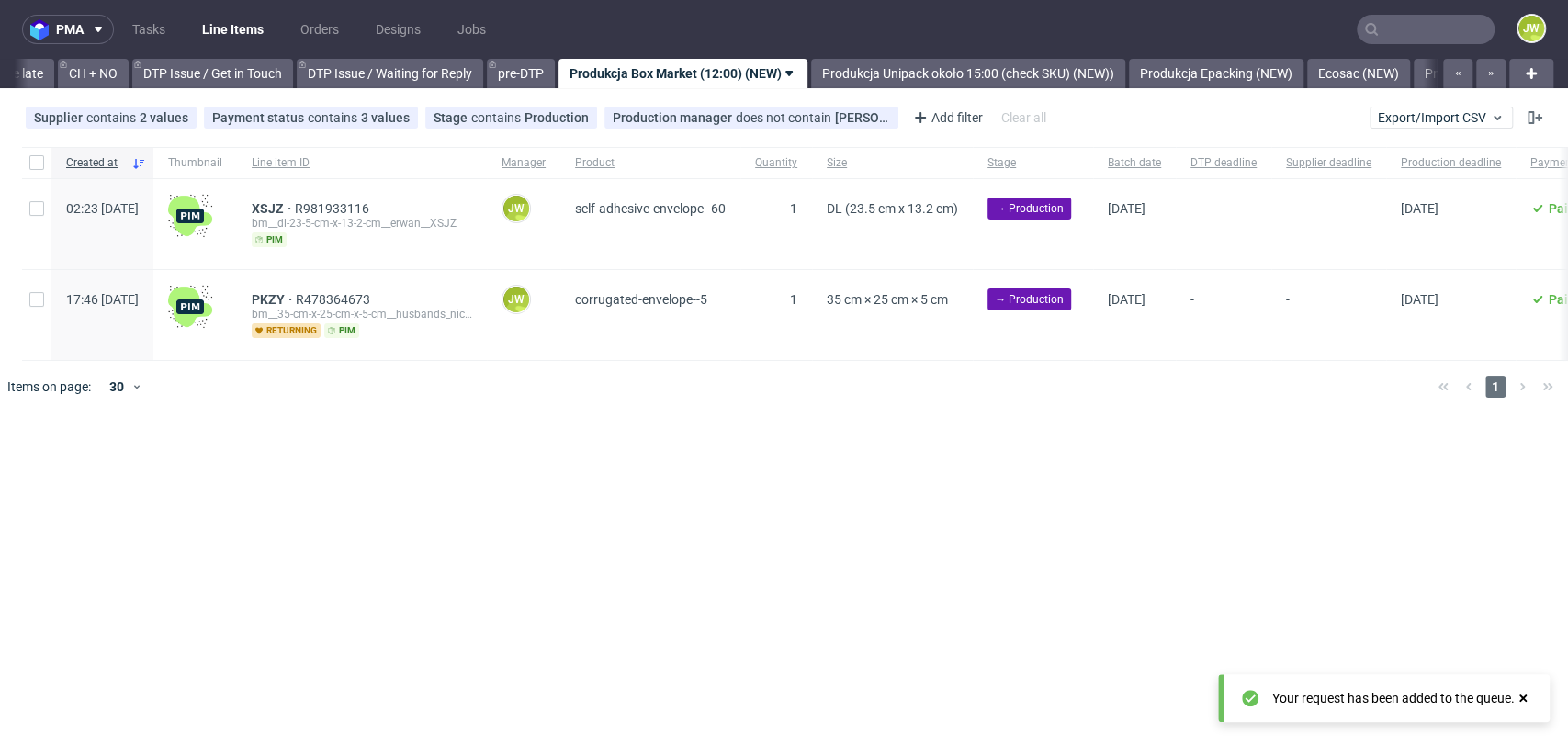
scroll to position [0, 2610]
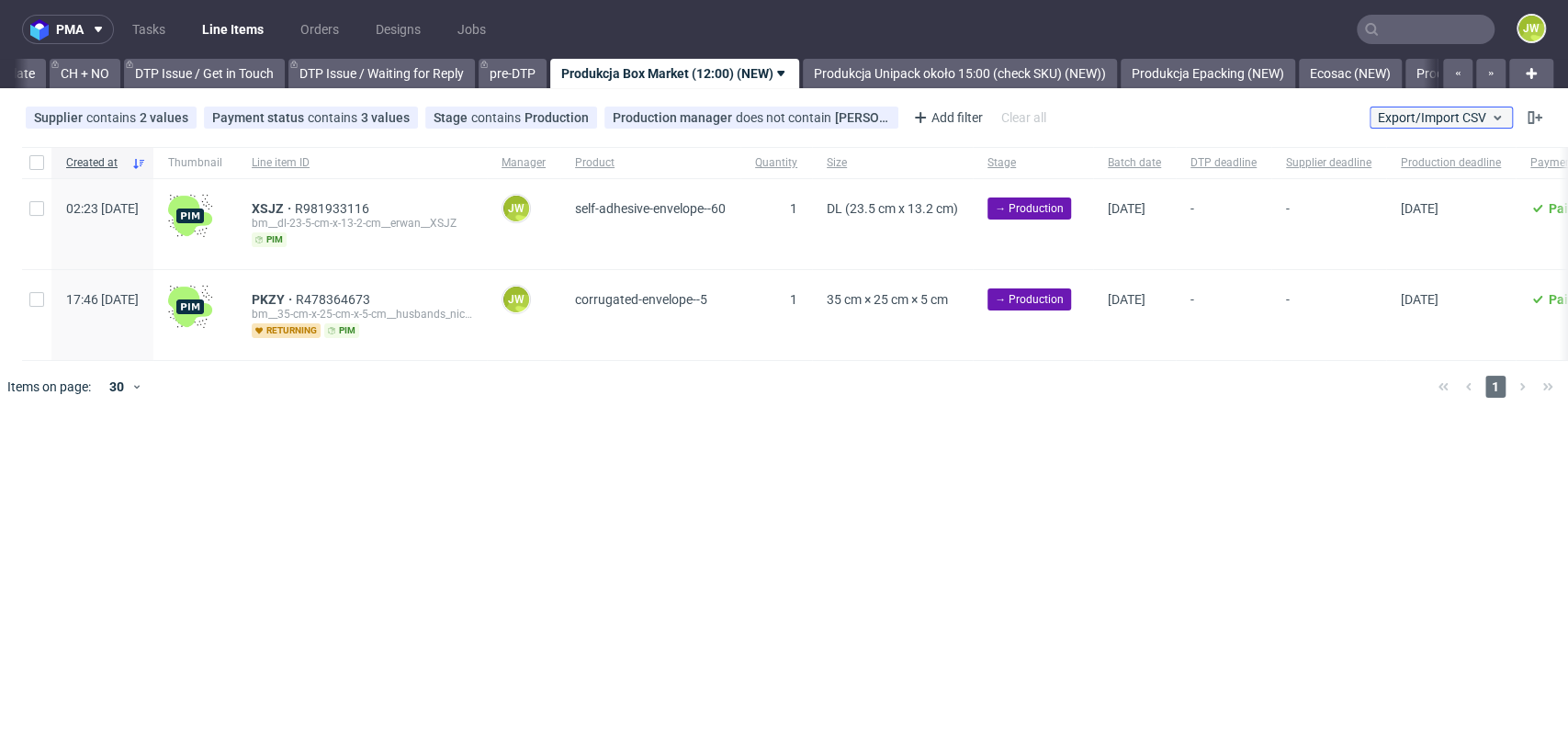
click at [1378, 118] on span "Export/Import CSV" at bounding box center [1441, 117] width 126 height 15
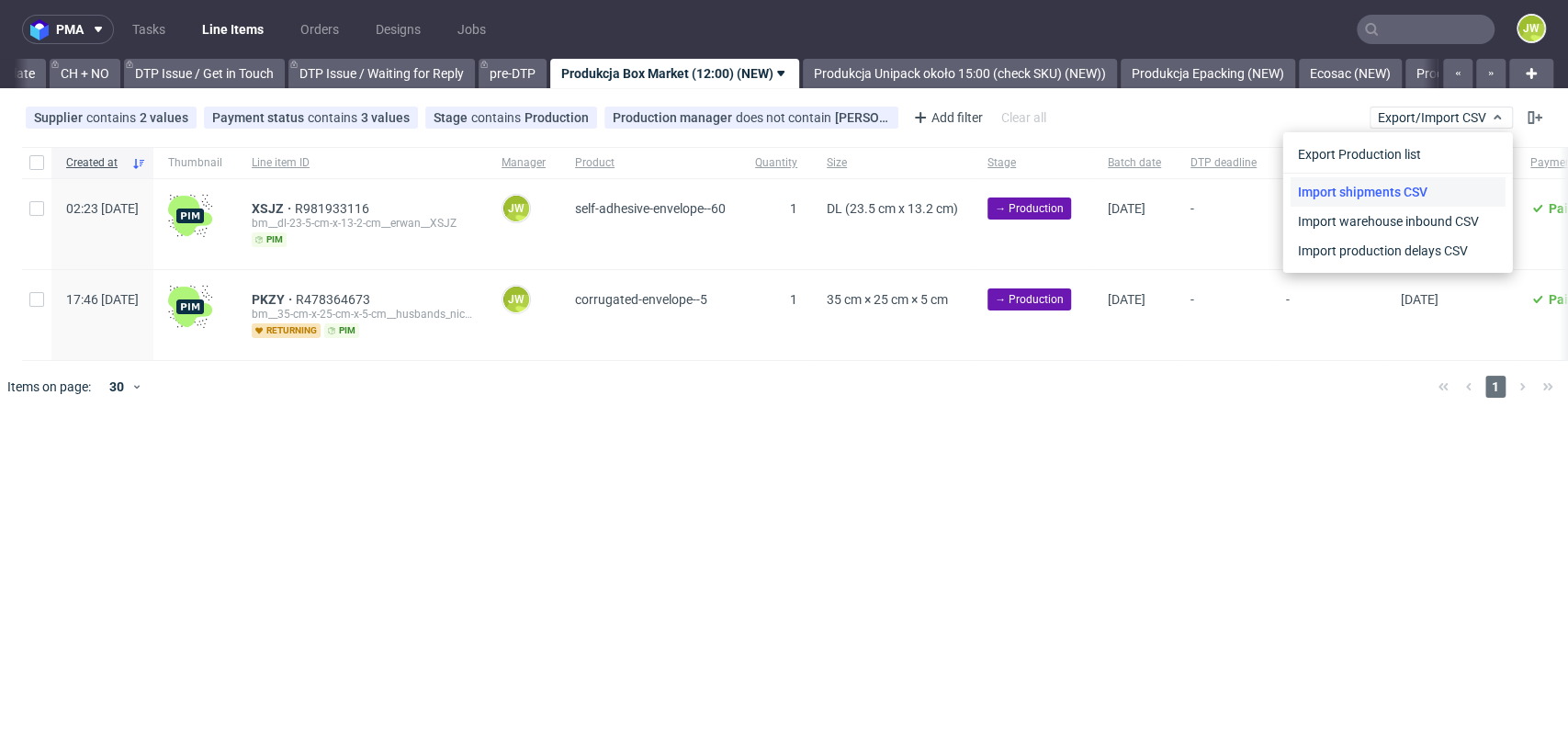
click at [1340, 185] on link "Import shipments CSV" at bounding box center [1397, 192] width 215 height 29
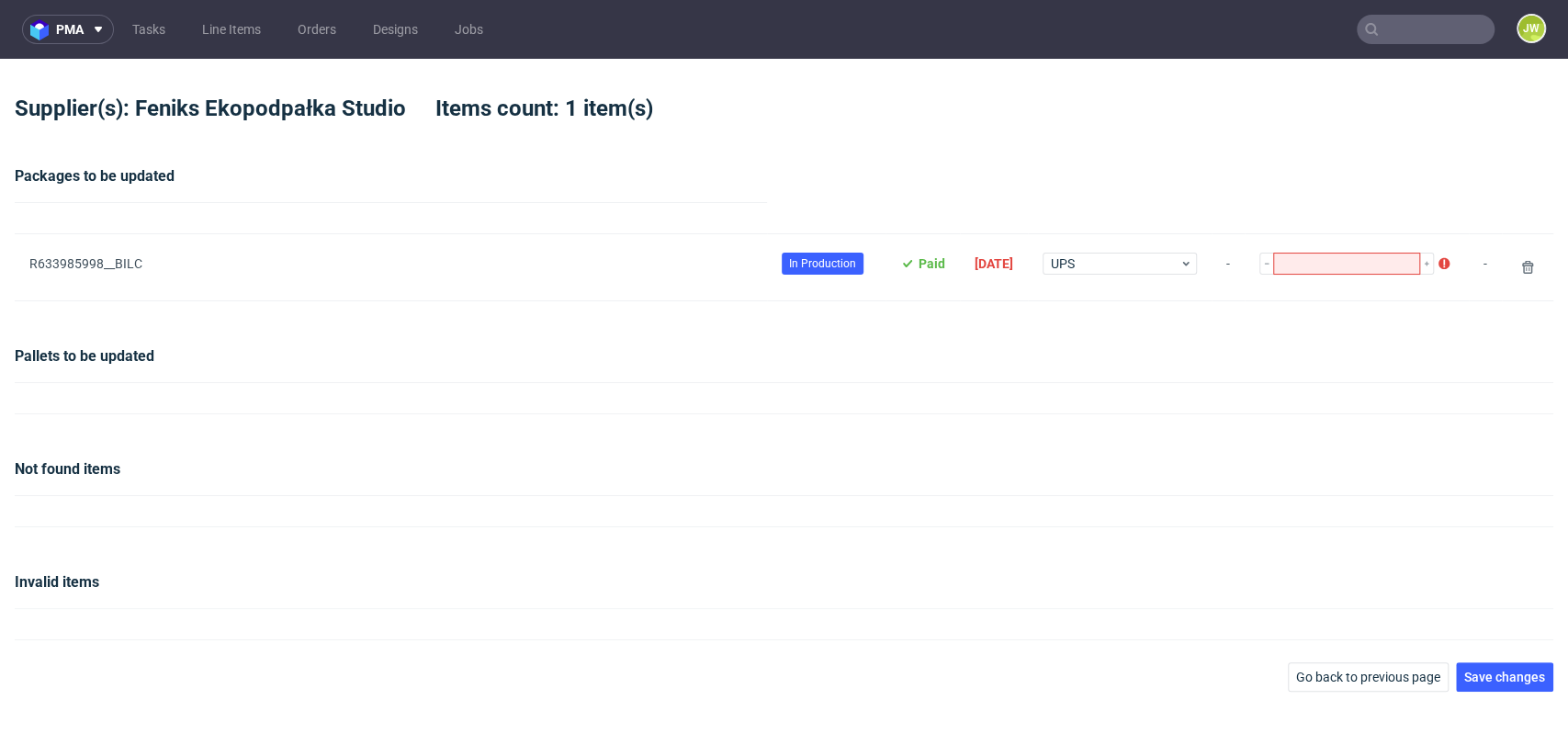
type input "1"
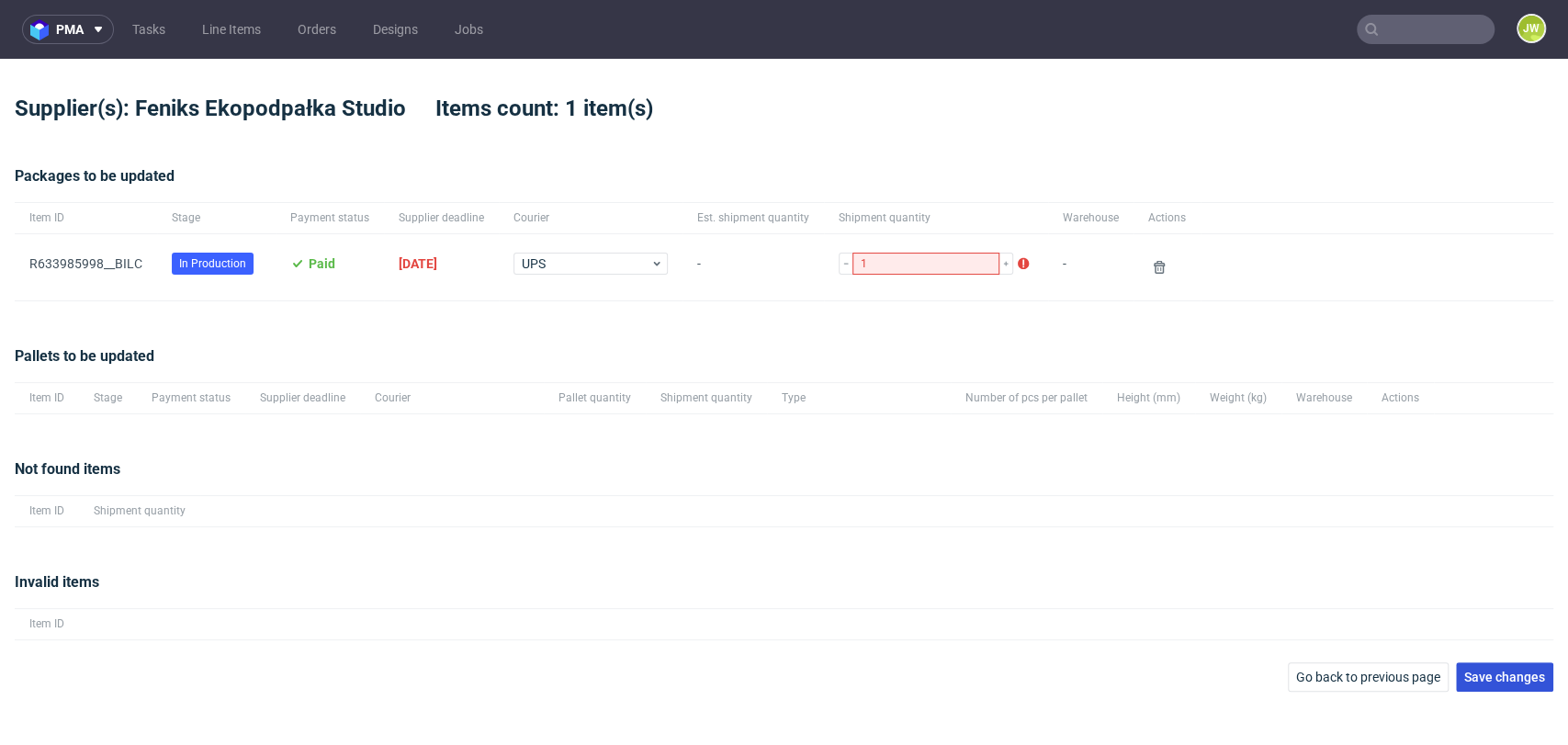
click at [1410, 637] on span "Save changes" at bounding box center [1504, 676] width 80 height 13
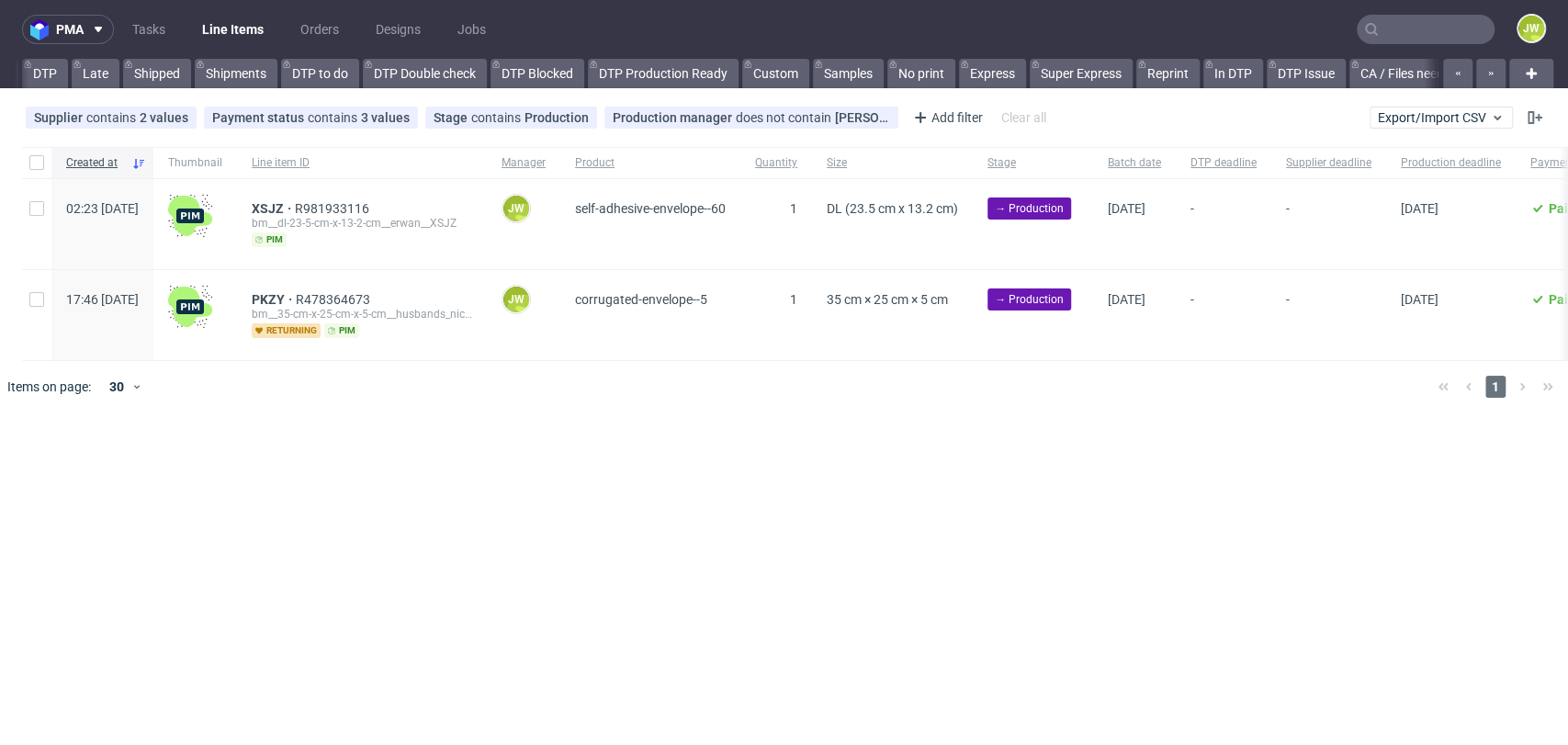
scroll to position [0, 2610]
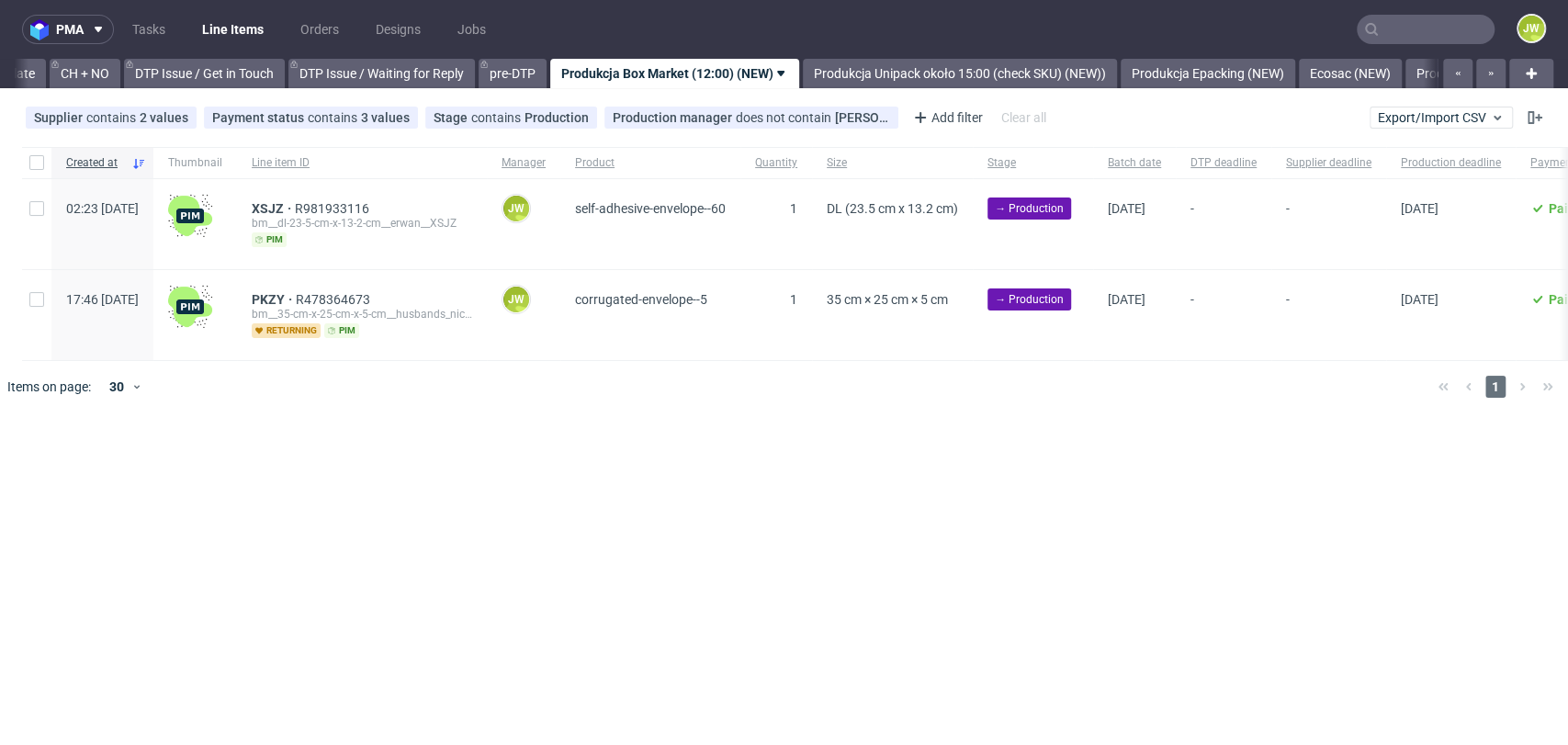
click at [1410, 27] on input "text" at bounding box center [1425, 29] width 137 height 29
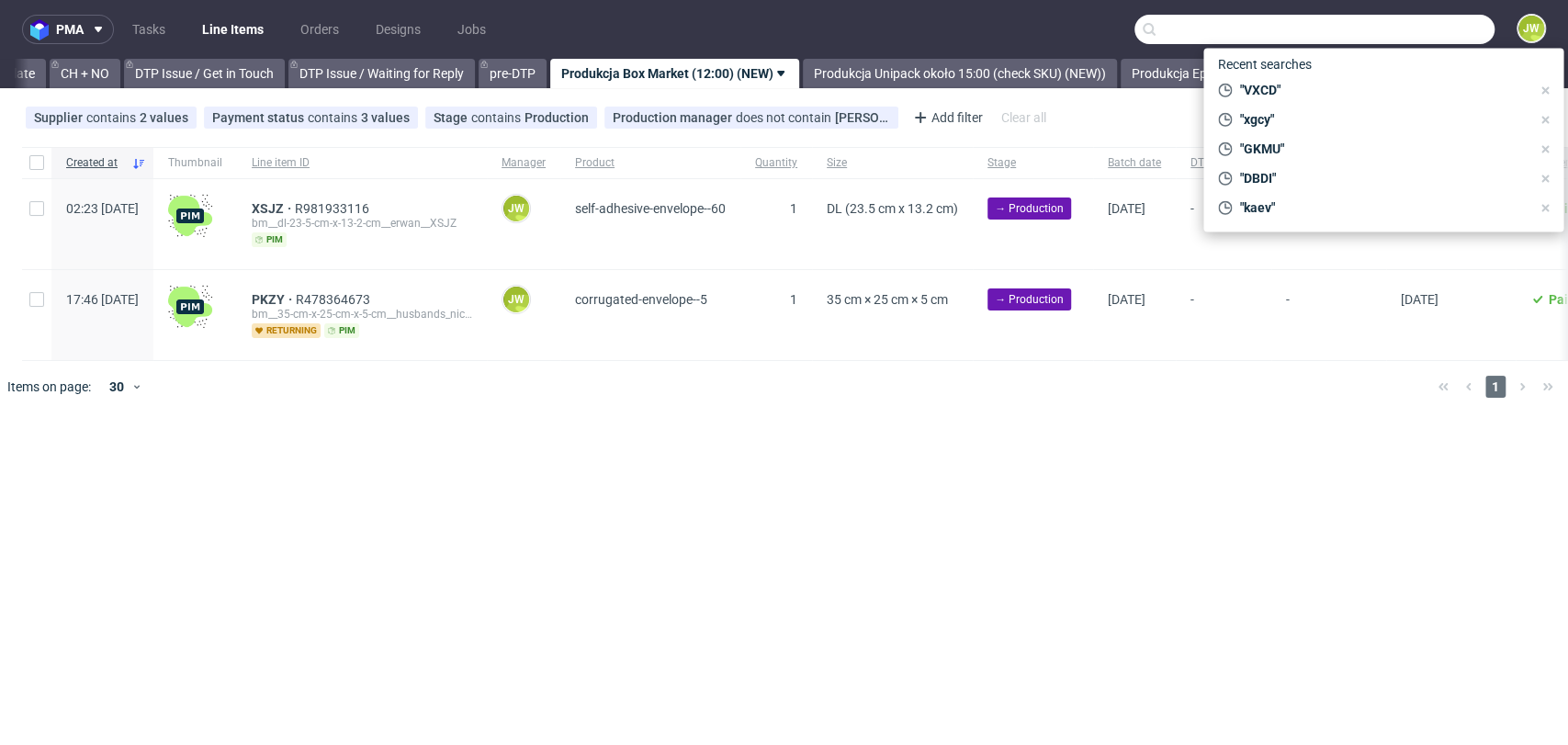
paste input "FIFR"
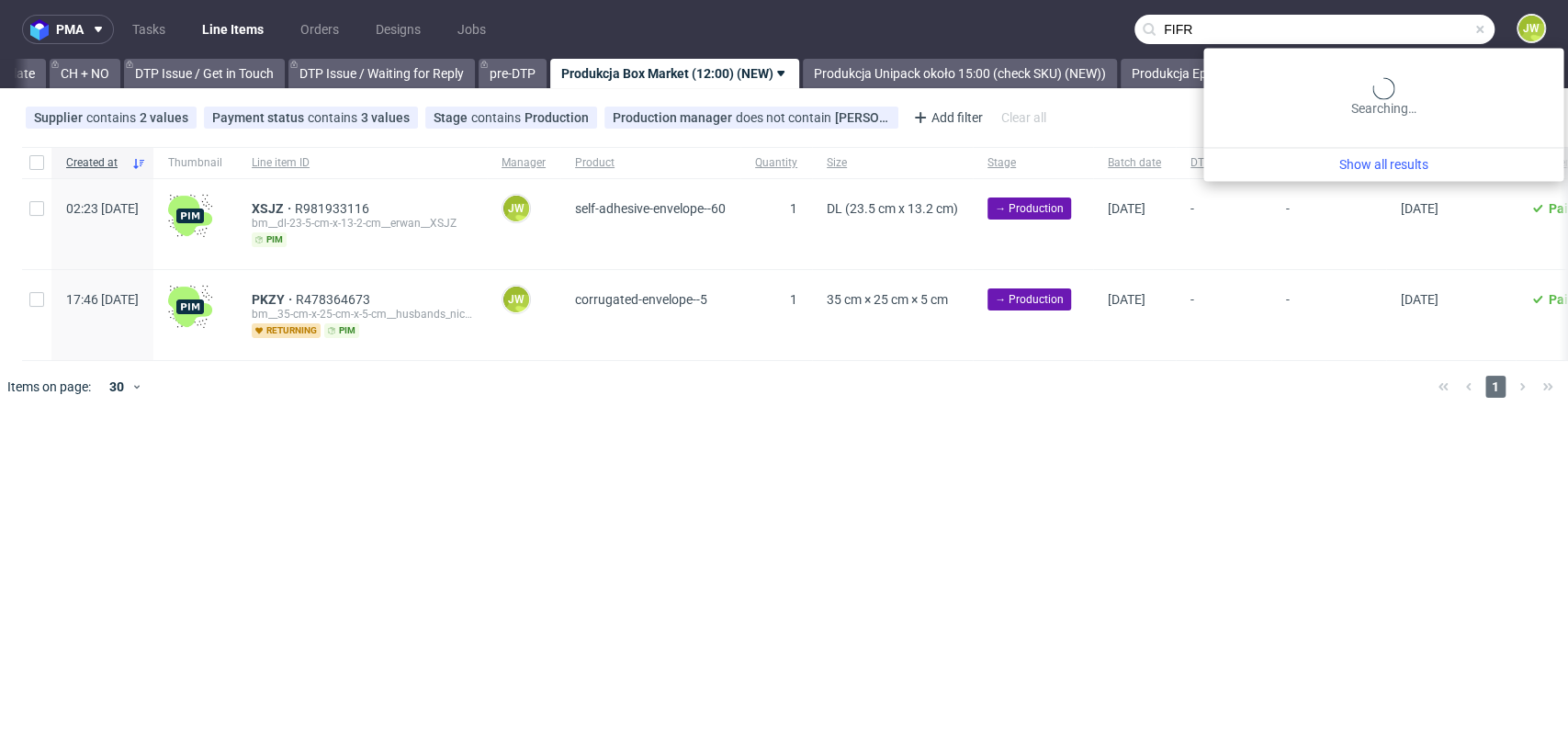
type input "FIFR"
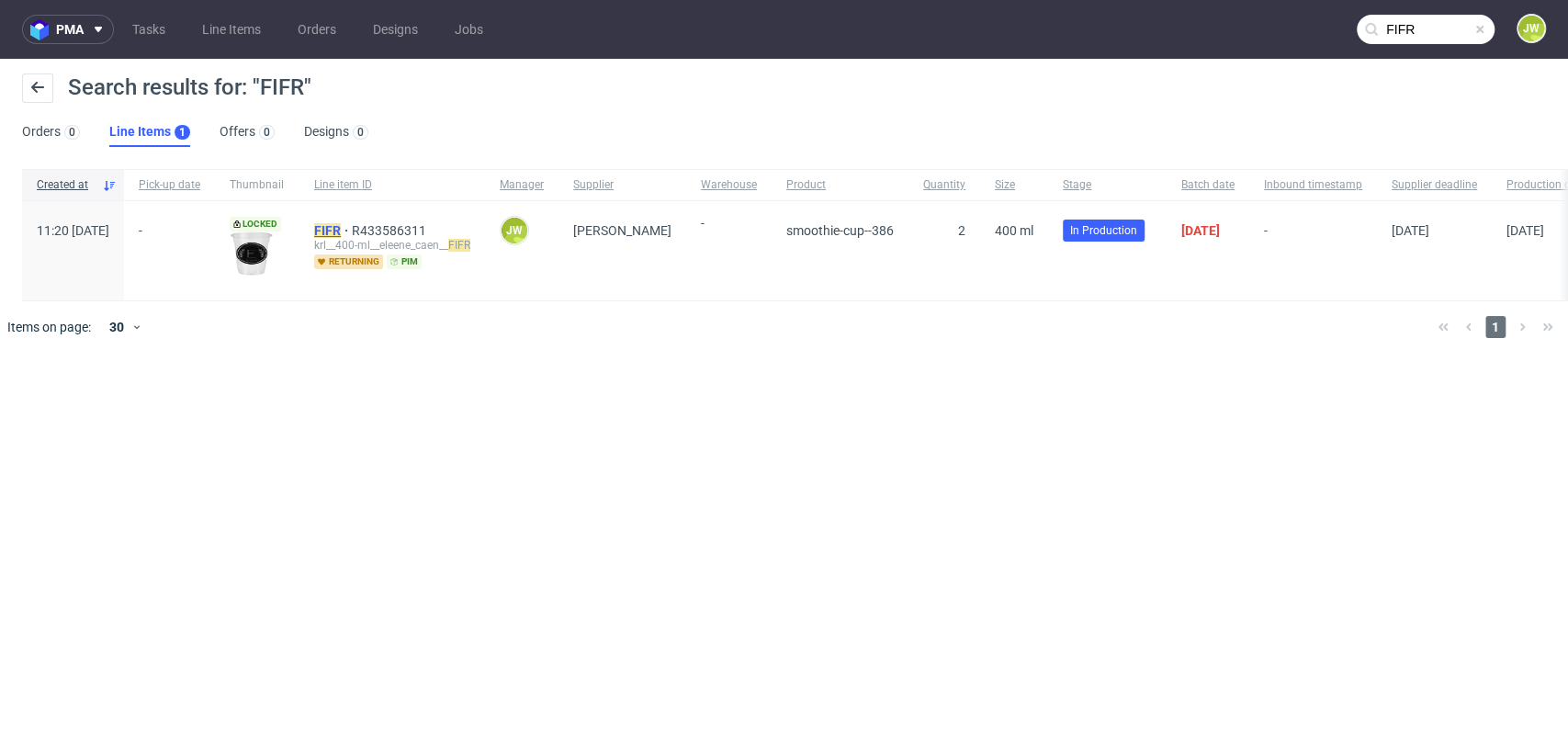
click at [340, 224] on mark "FIFR" at bounding box center [327, 230] width 26 height 15
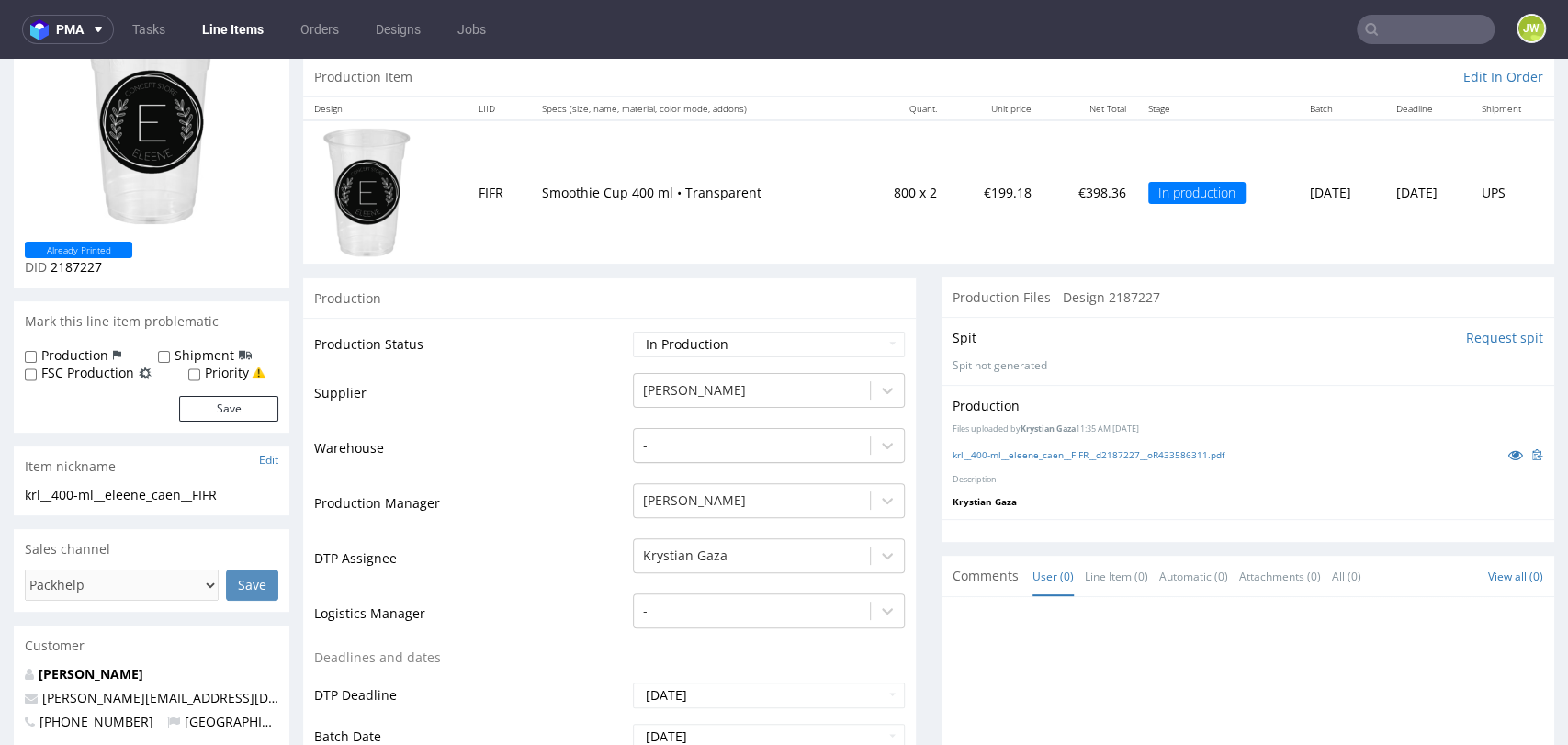
scroll to position [204, 0]
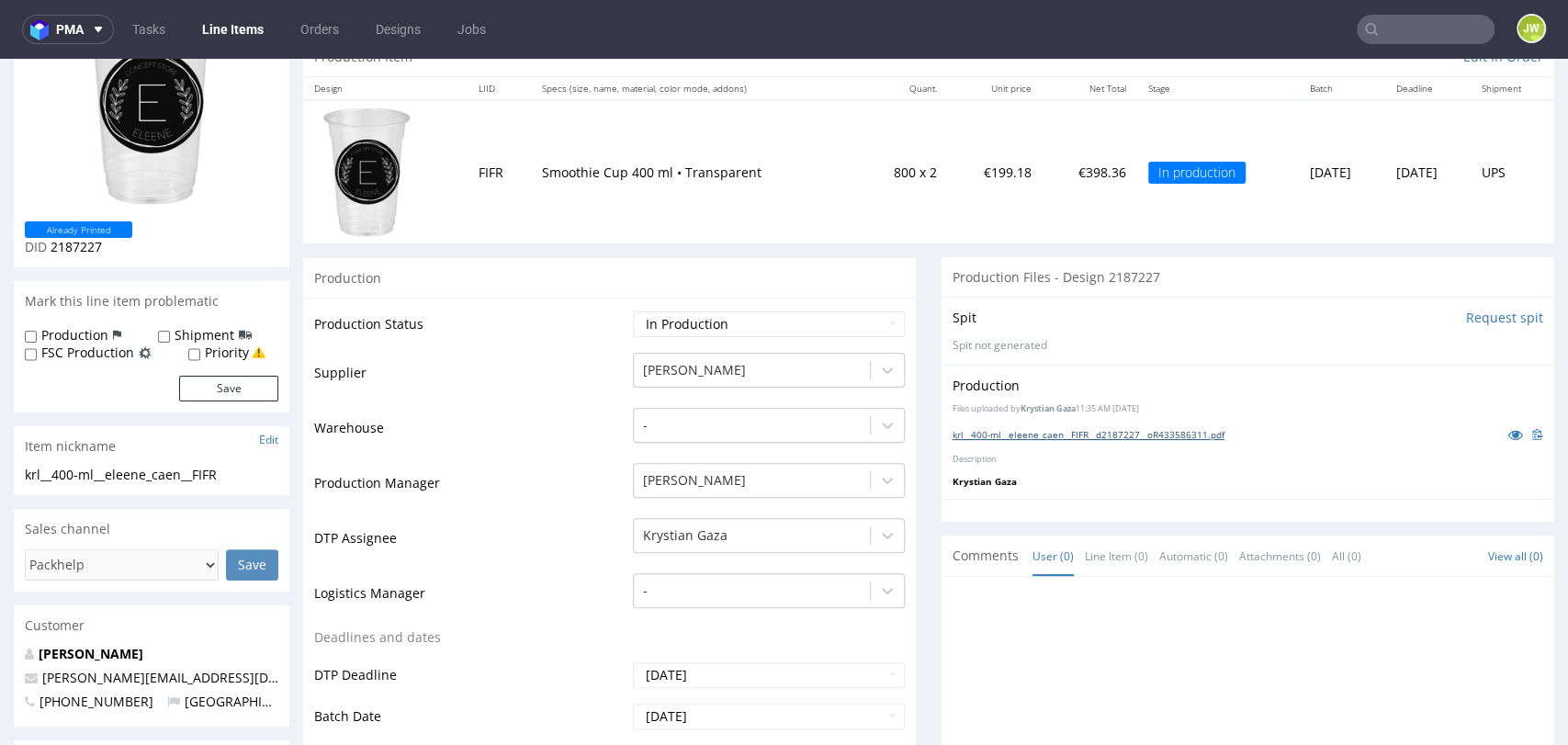
click at [986, 437] on link "krl__400-ml__eleene_caen__FIFR__d2187227__oR433586311.pdf" at bounding box center [1087, 433] width 272 height 13
